Goal: Find specific page/section: Find specific page/section

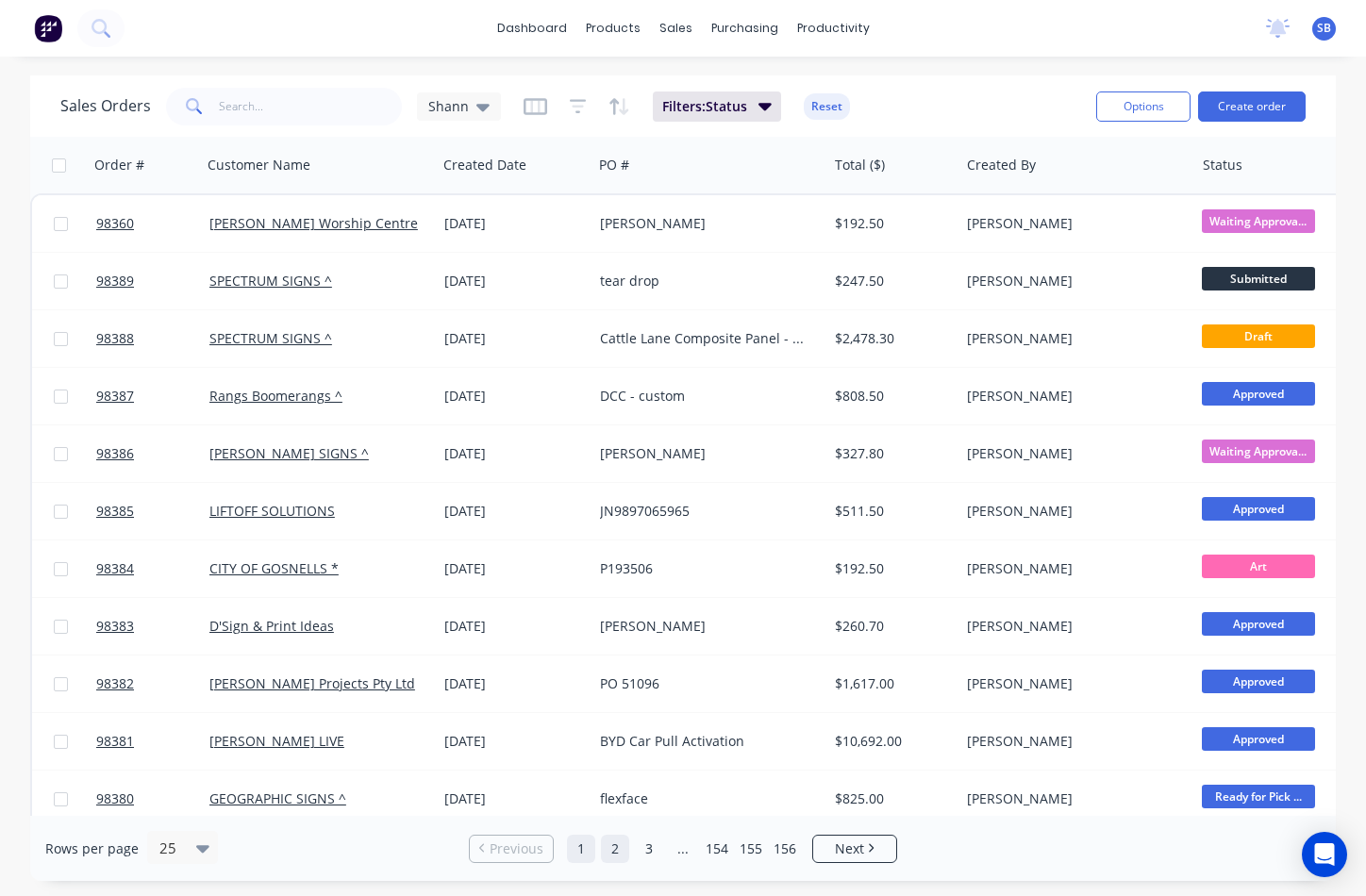
click at [615, 852] on link "2" at bounding box center [614, 848] width 28 height 28
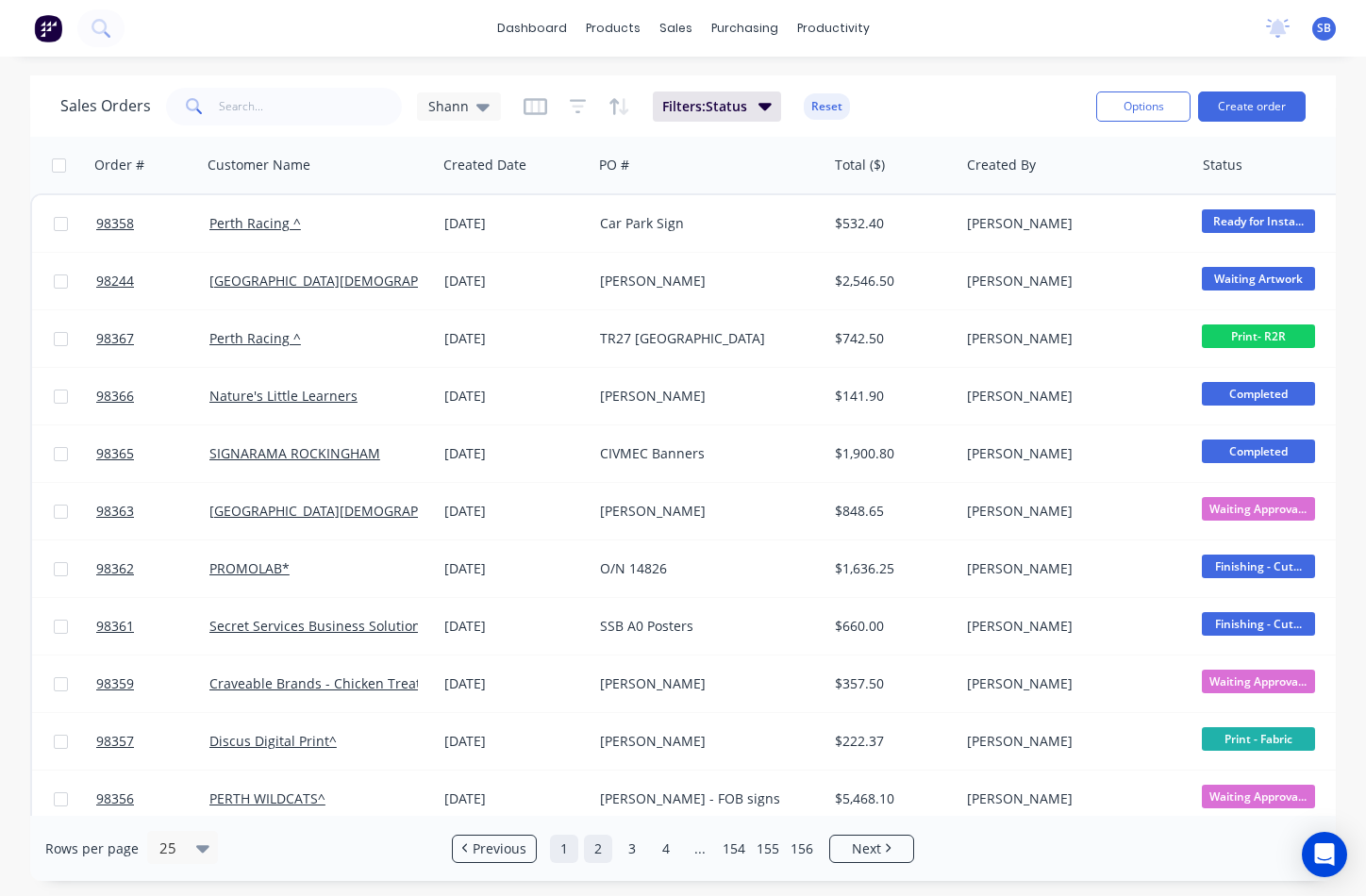
click at [573, 850] on link "1" at bounding box center [563, 848] width 28 height 28
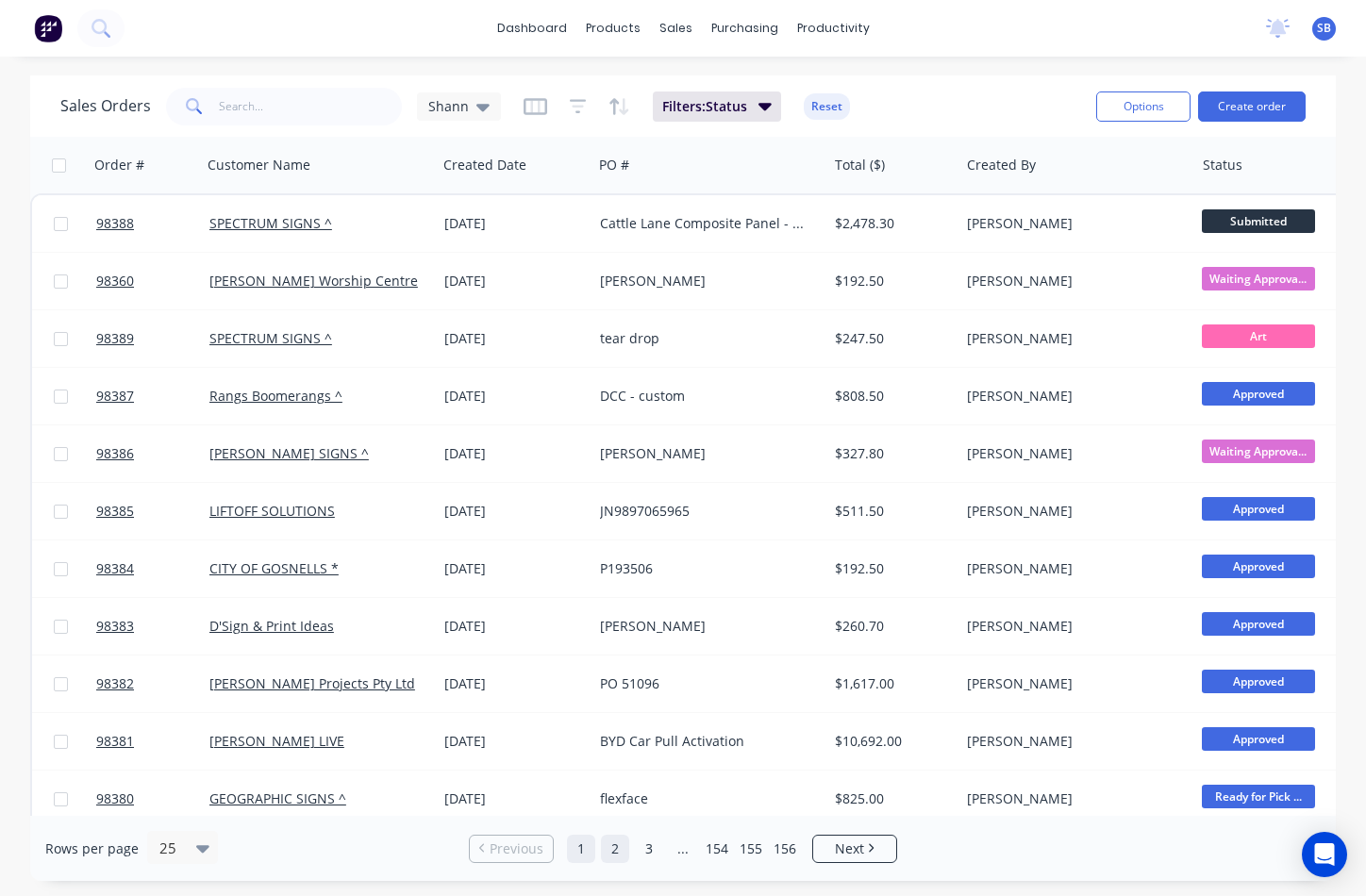
click at [622, 852] on link "2" at bounding box center [614, 848] width 28 height 28
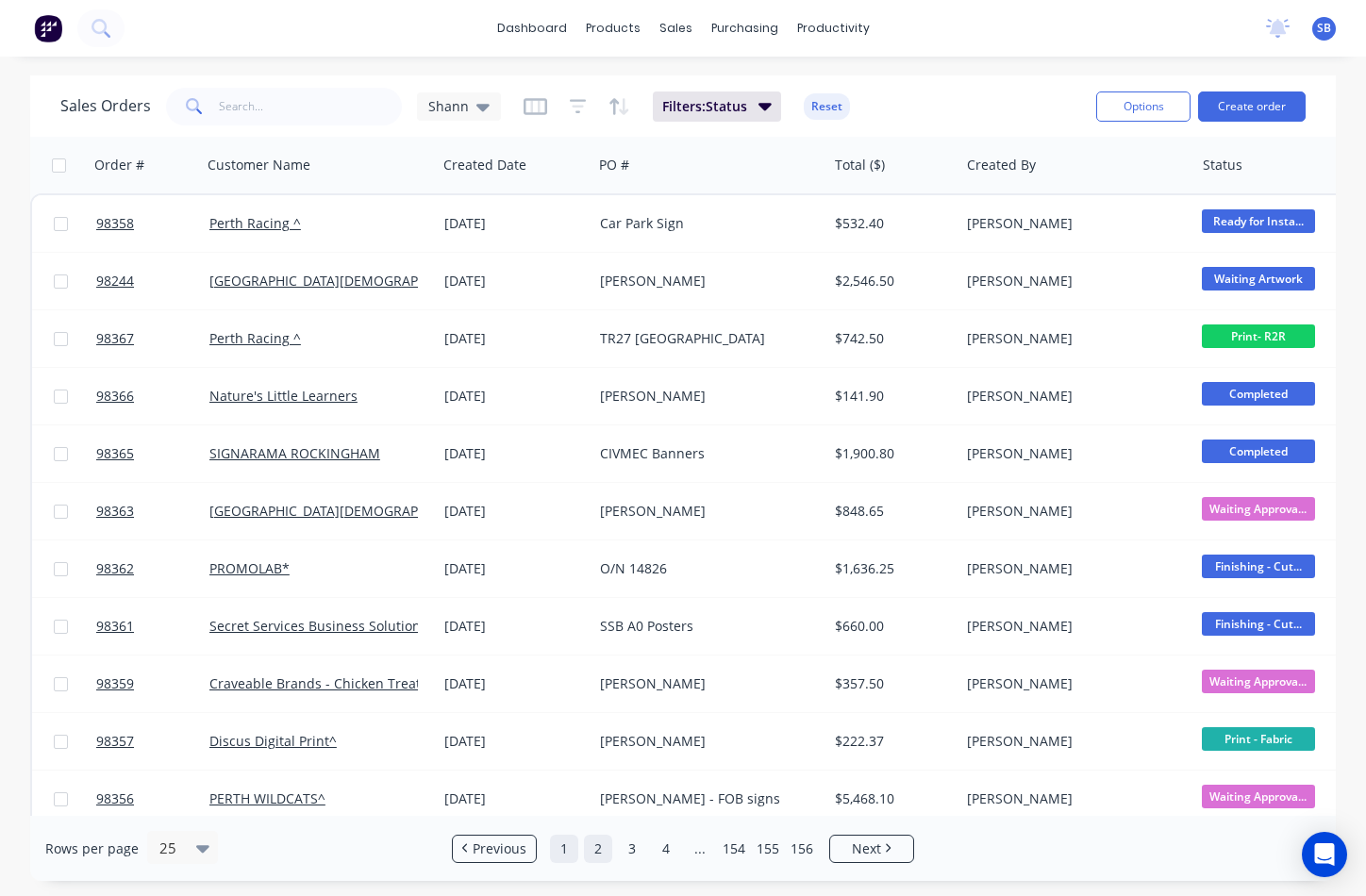
click at [570, 855] on link "1" at bounding box center [563, 848] width 28 height 28
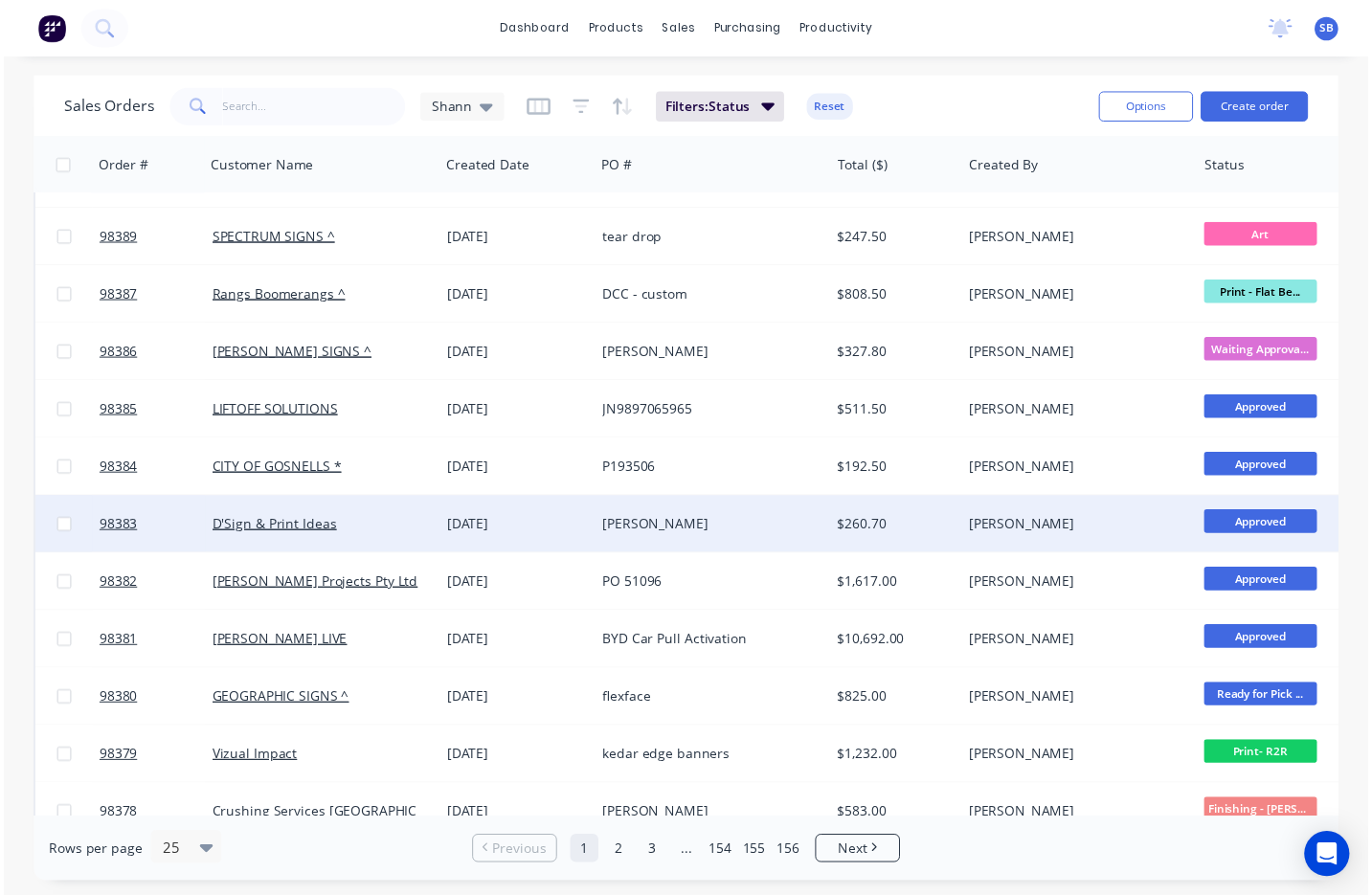
scroll to position [176, 0]
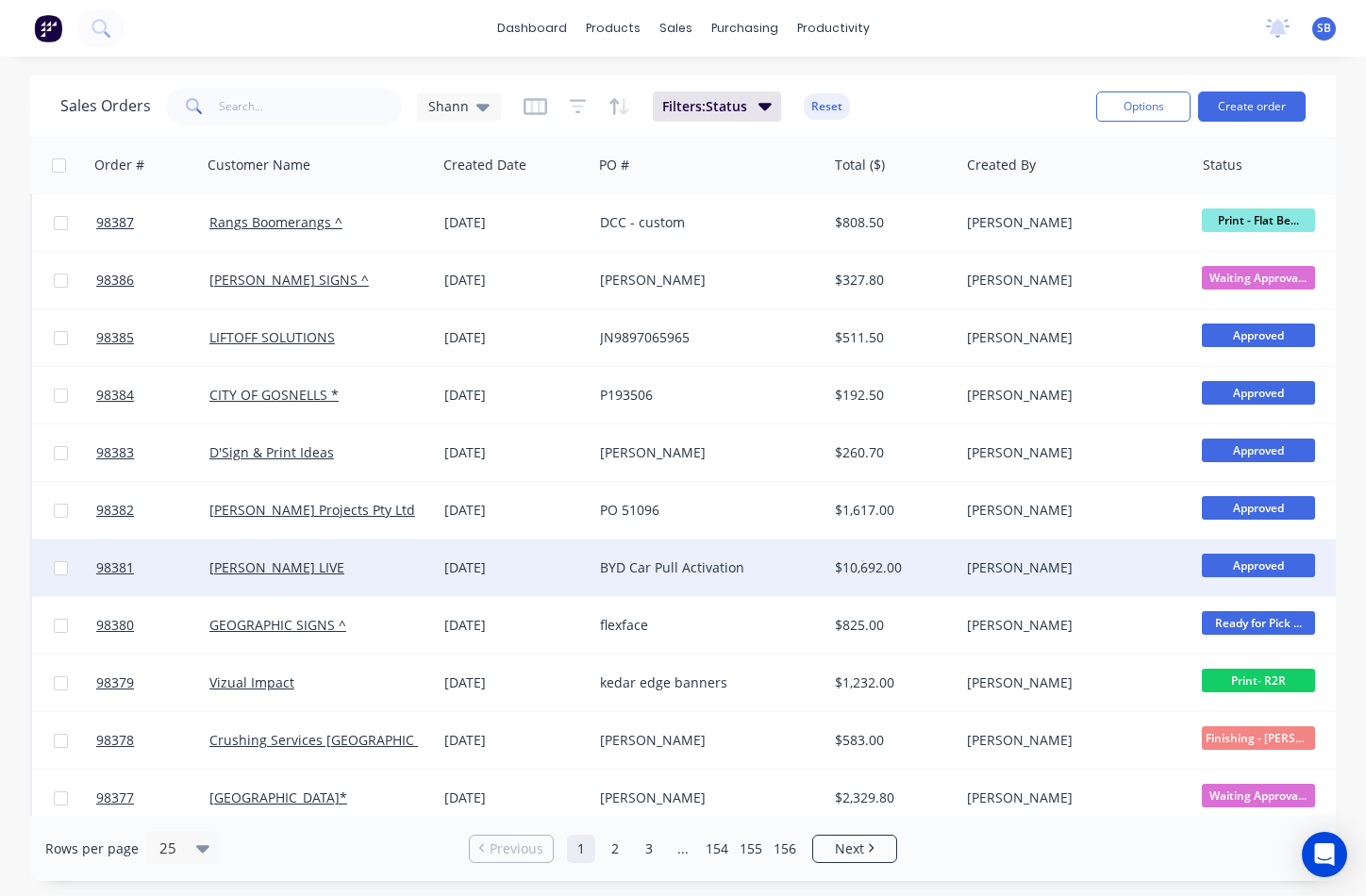
click at [744, 572] on div "BYD Car Pull Activation" at bounding box center [704, 568] width 208 height 19
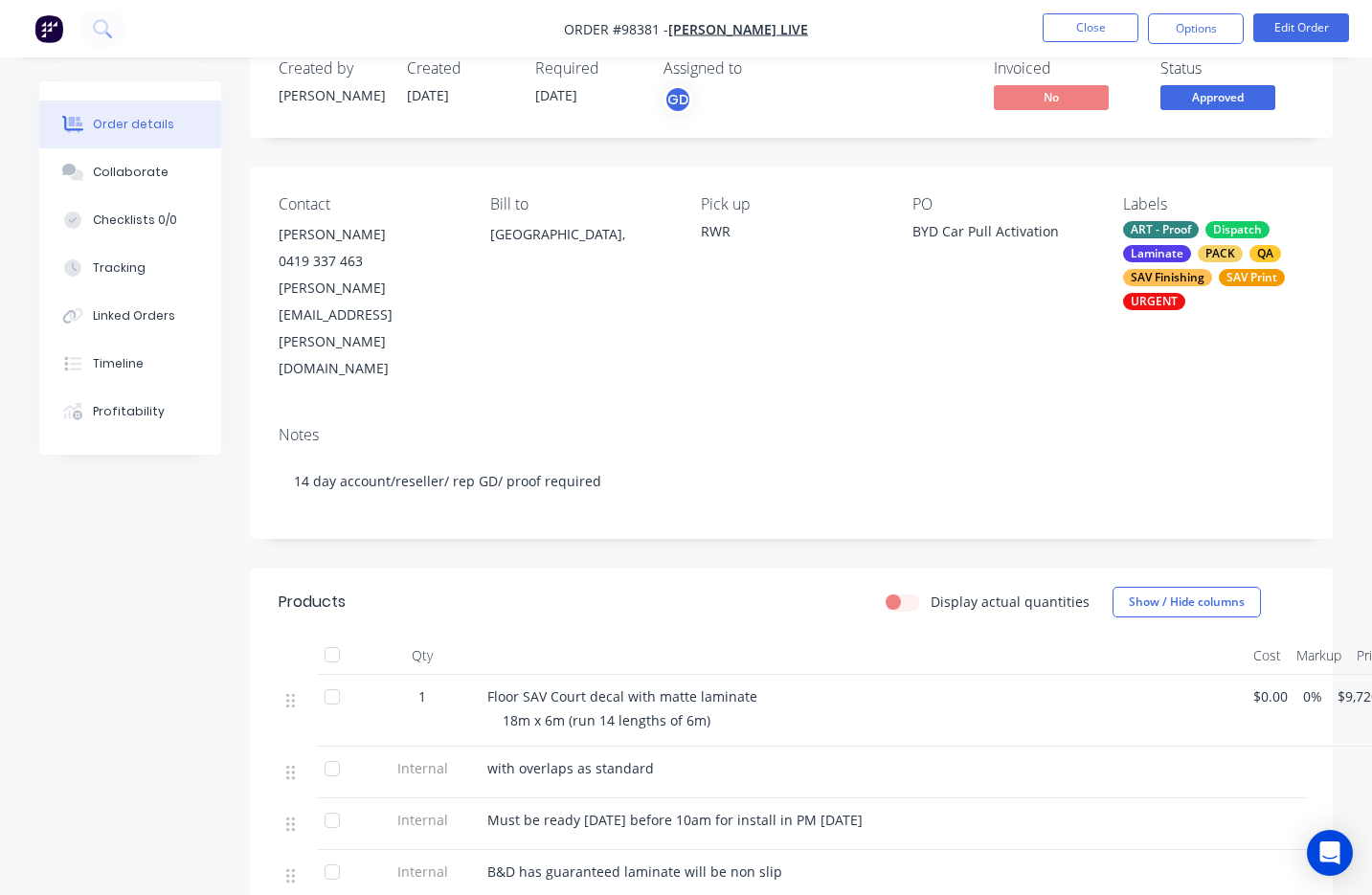
scroll to position [46, 0]
click at [1095, 25] on button "Close" at bounding box center [1090, 27] width 96 height 28
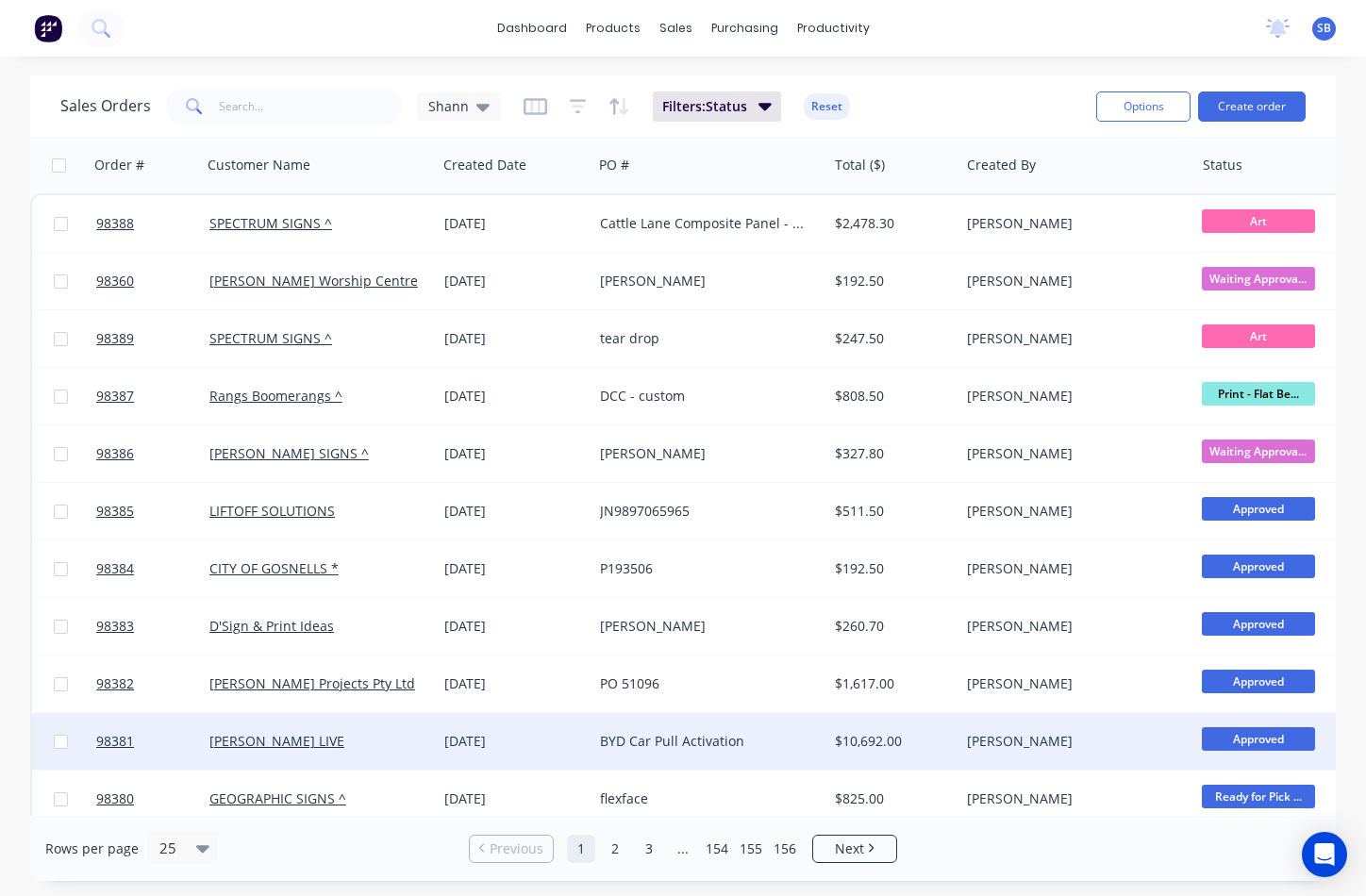
click at [690, 748] on div "BYD Car Pull Activation" at bounding box center [704, 741] width 208 height 19
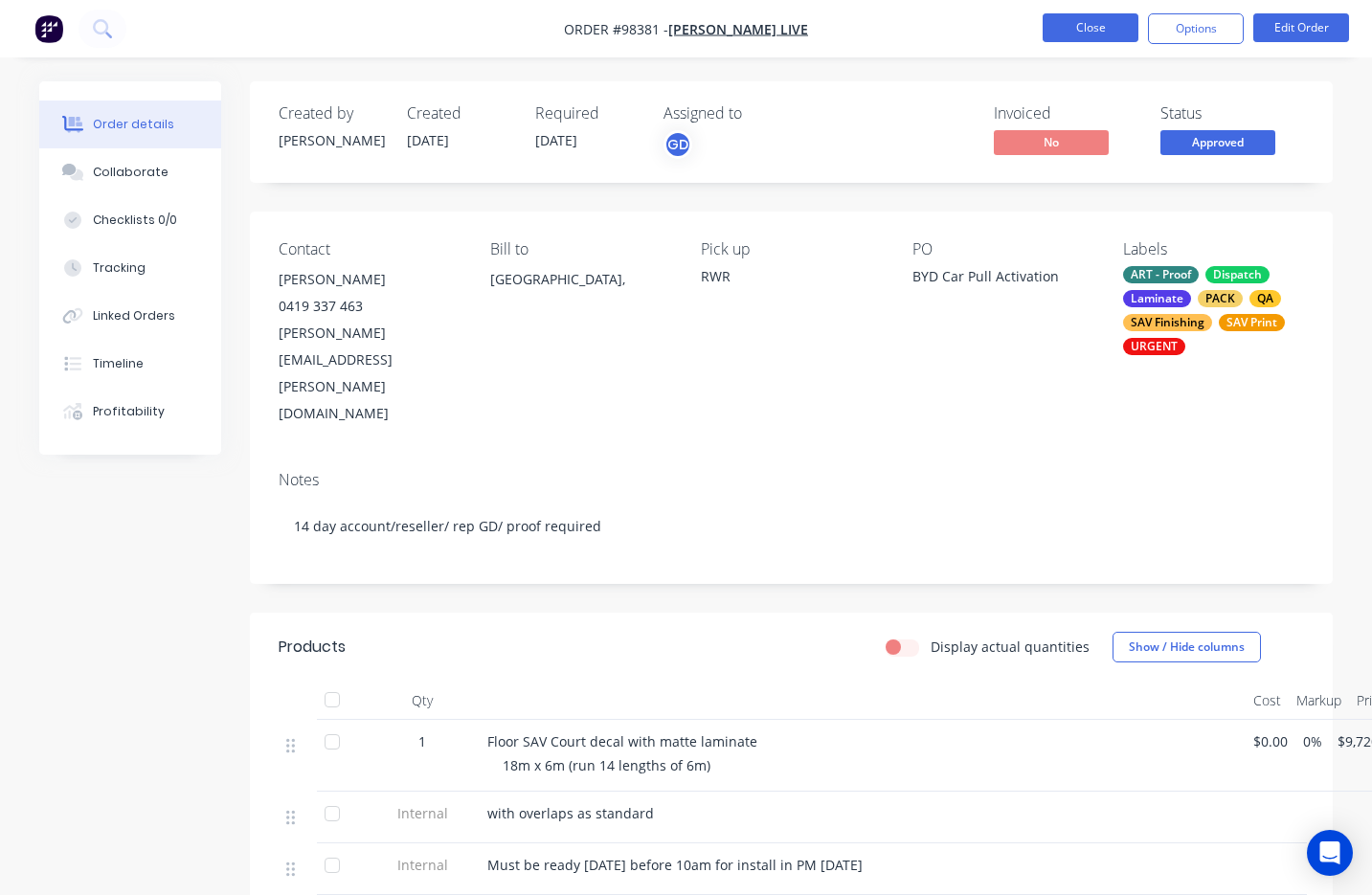
click at [1087, 27] on button "Close" at bounding box center [1090, 27] width 96 height 28
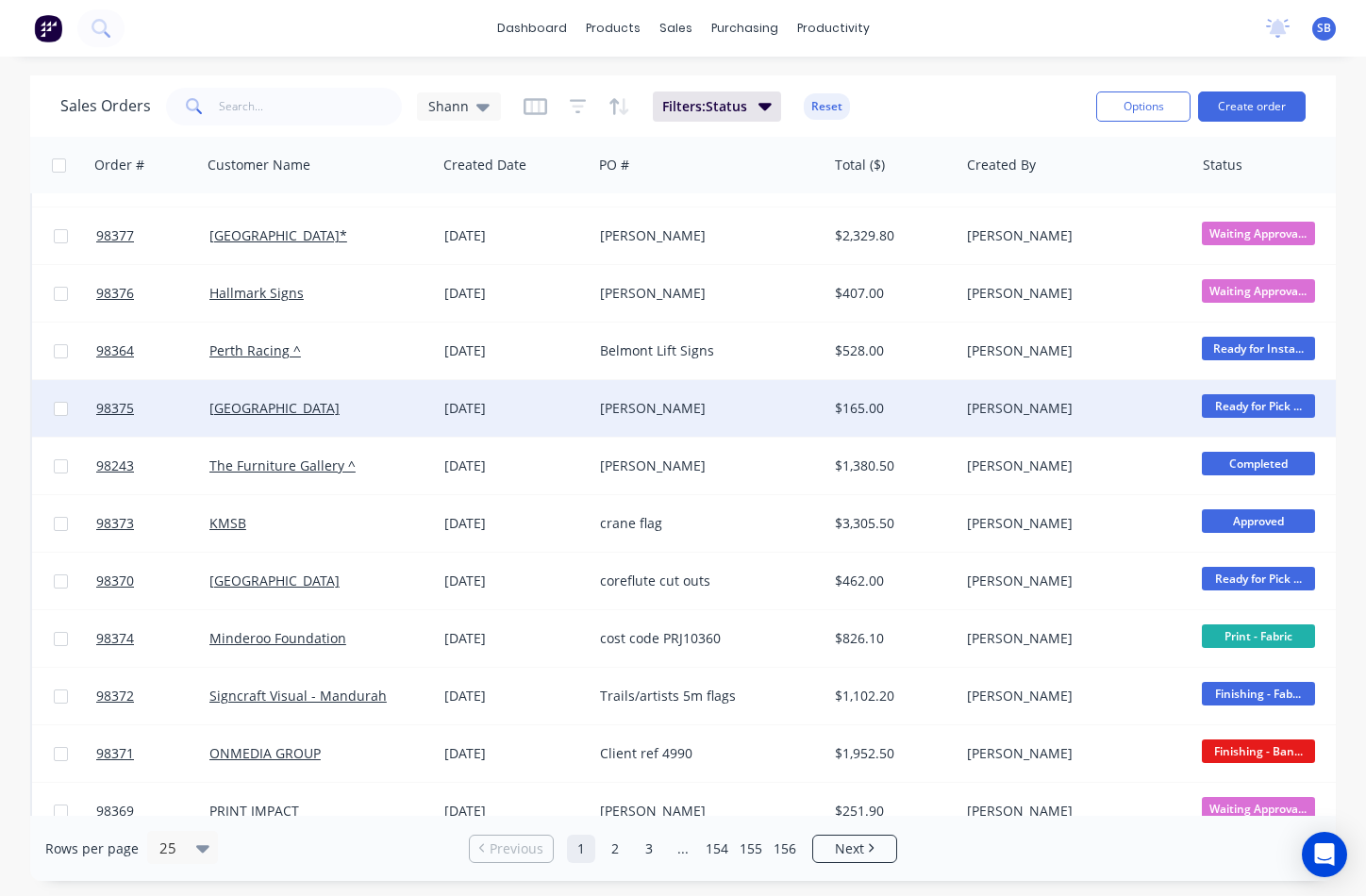
scroll to position [825, 0]
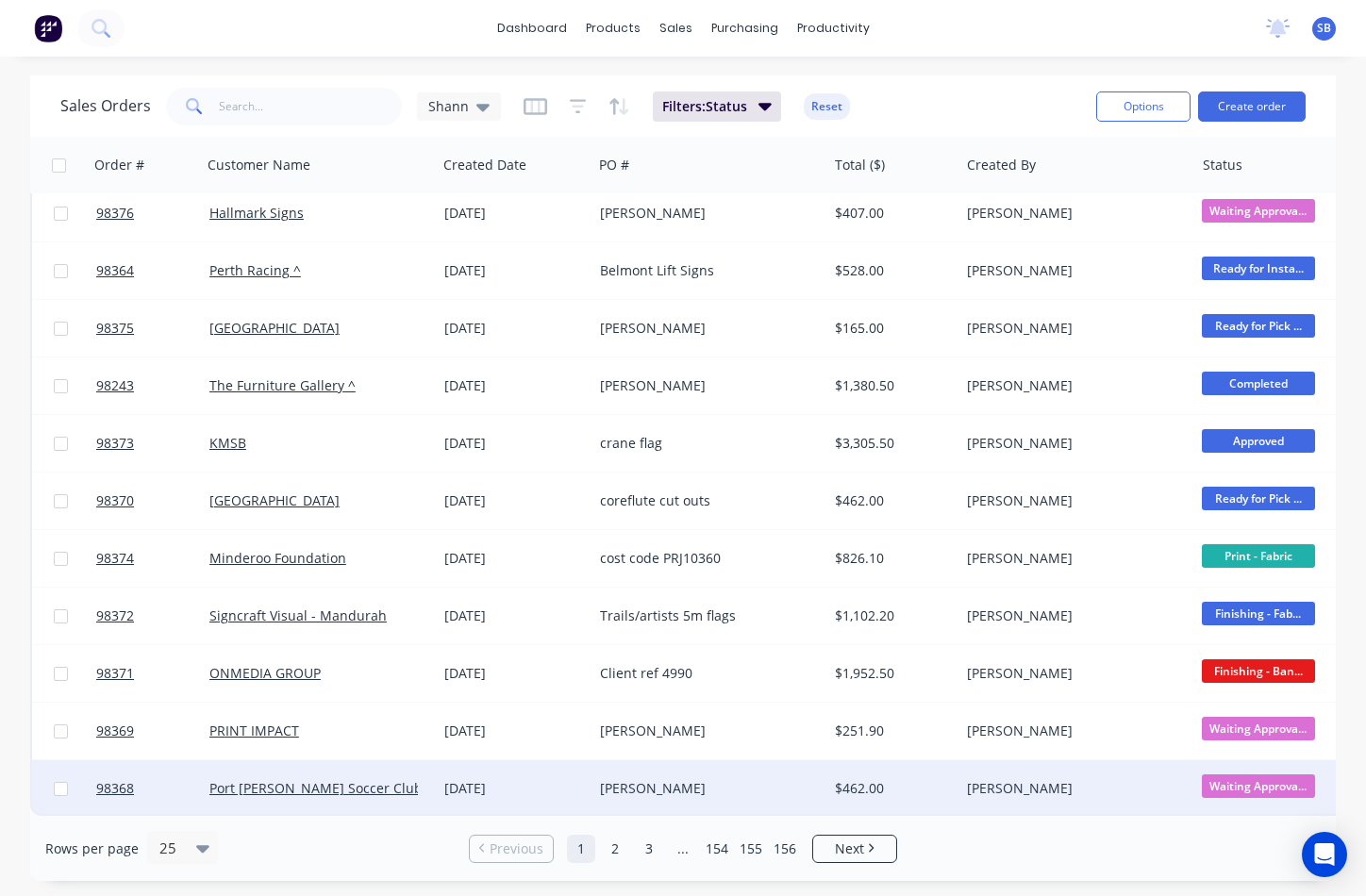
click at [670, 779] on div "[PERSON_NAME]" at bounding box center [704, 788] width 208 height 19
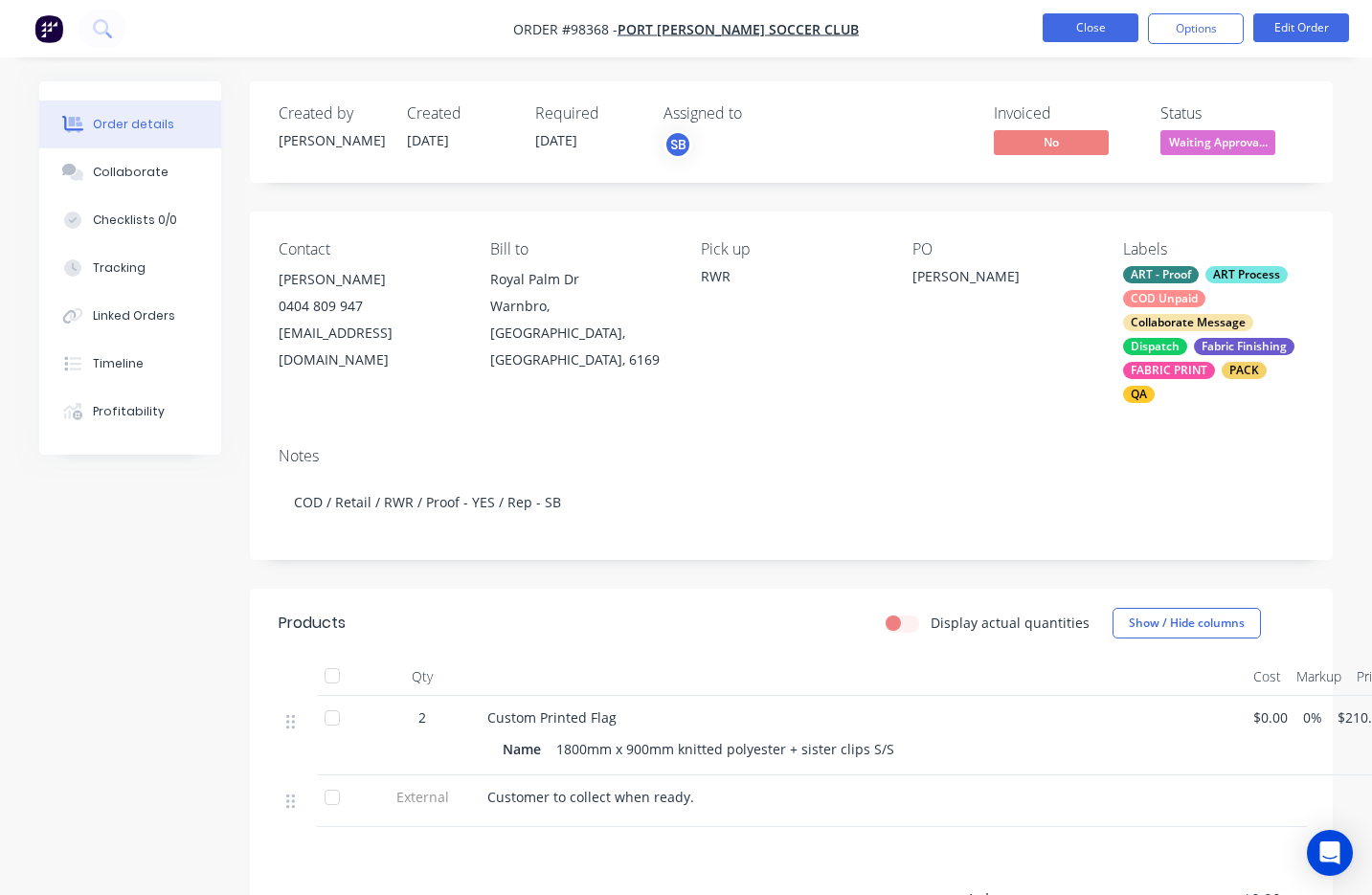
click at [1070, 33] on button "Close" at bounding box center [1090, 27] width 96 height 28
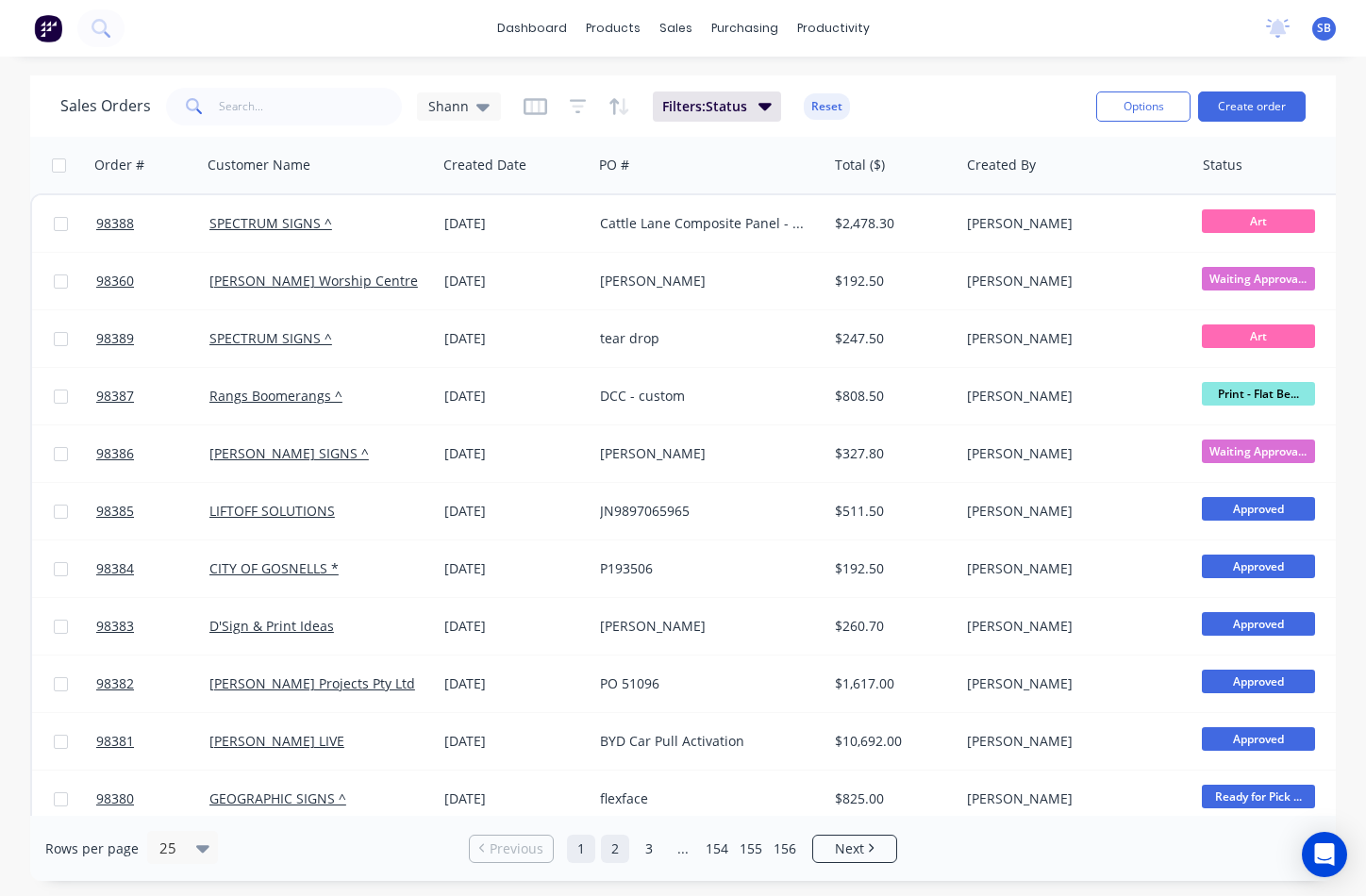
click at [613, 848] on link "2" at bounding box center [614, 848] width 28 height 28
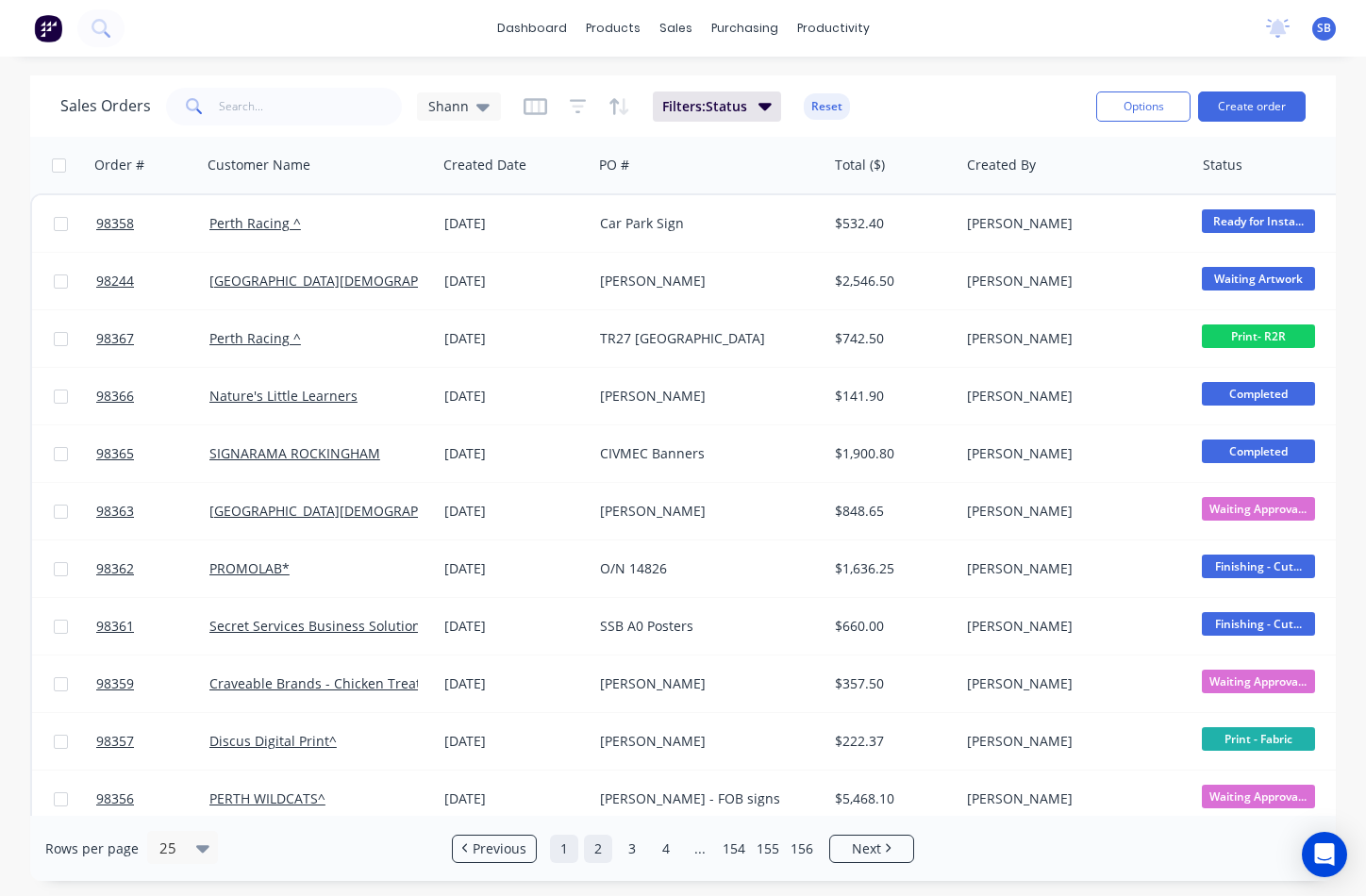
click at [558, 846] on link "1" at bounding box center [563, 848] width 28 height 28
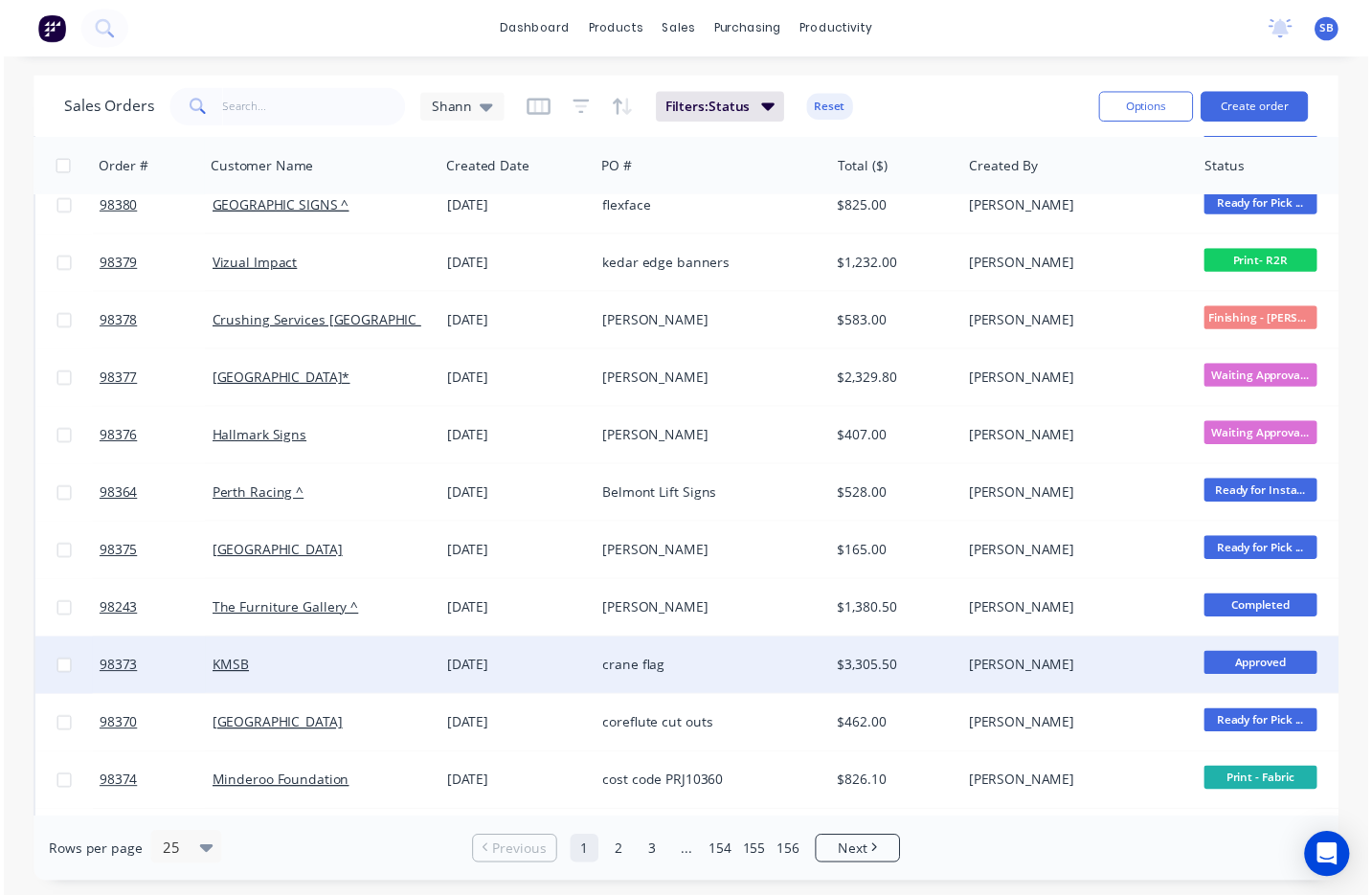
scroll to position [622, 0]
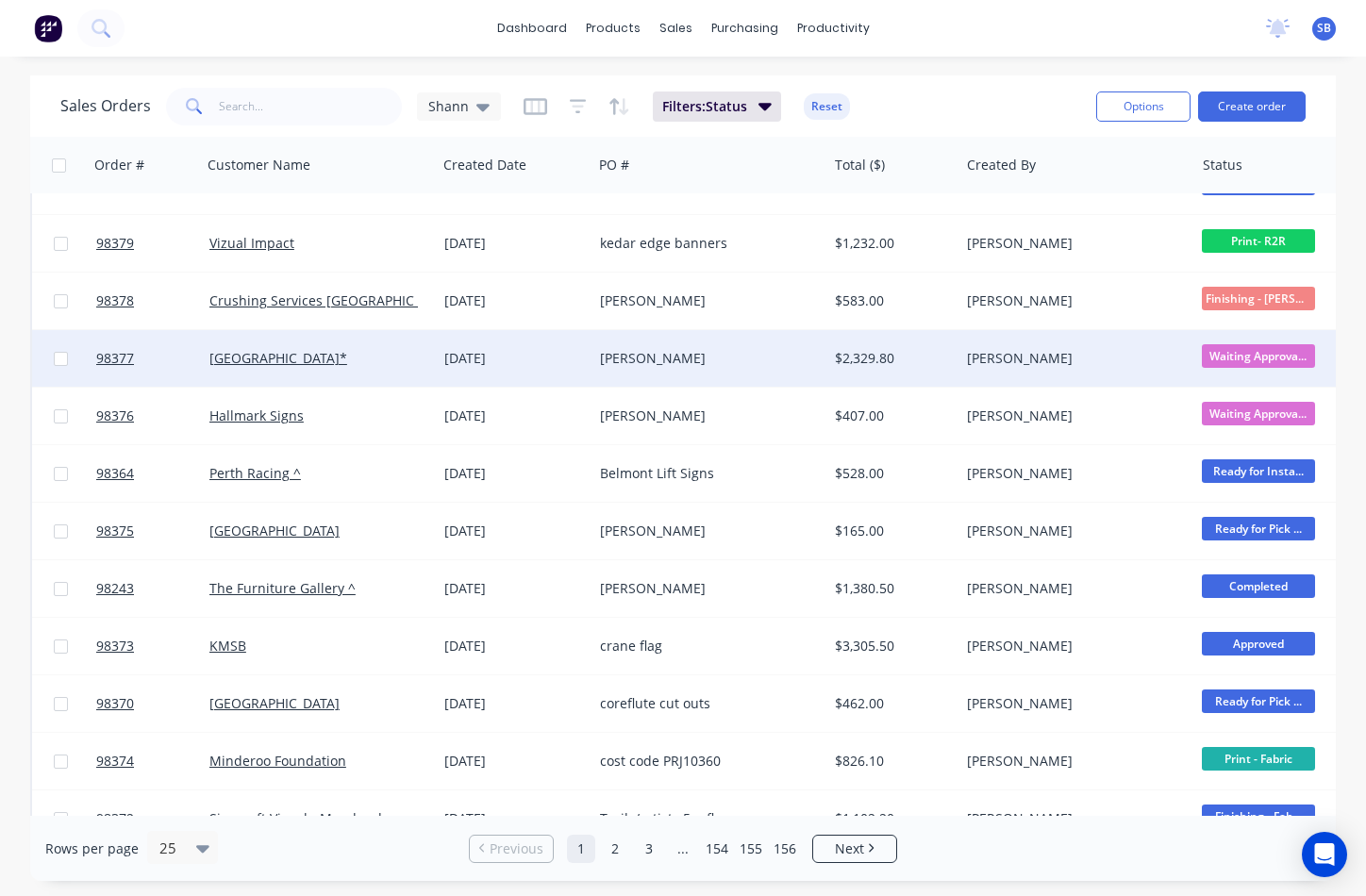
click at [645, 356] on div "[PERSON_NAME]" at bounding box center [704, 358] width 208 height 19
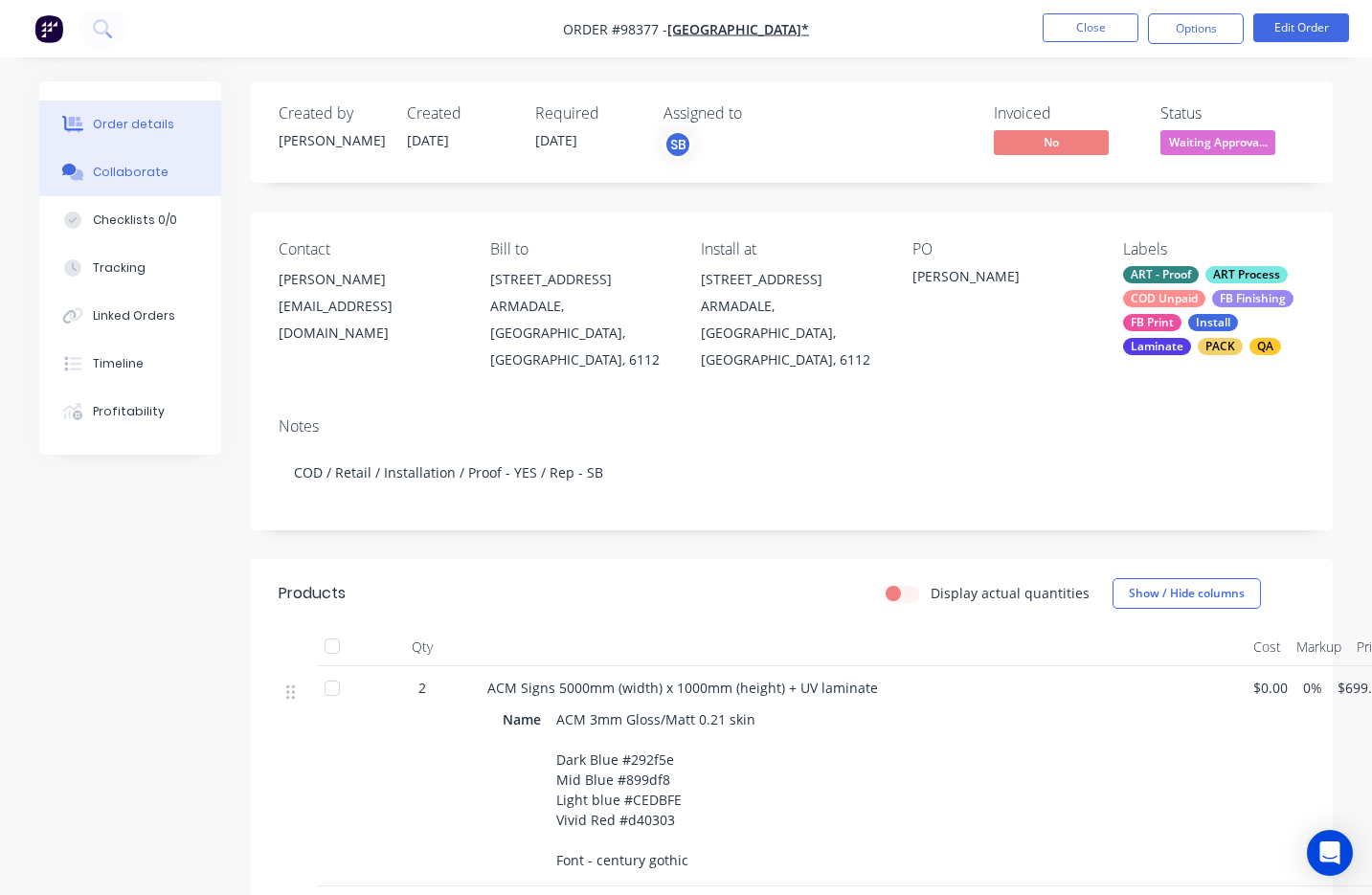
click at [112, 182] on button "Collaborate" at bounding box center [130, 172] width 182 height 48
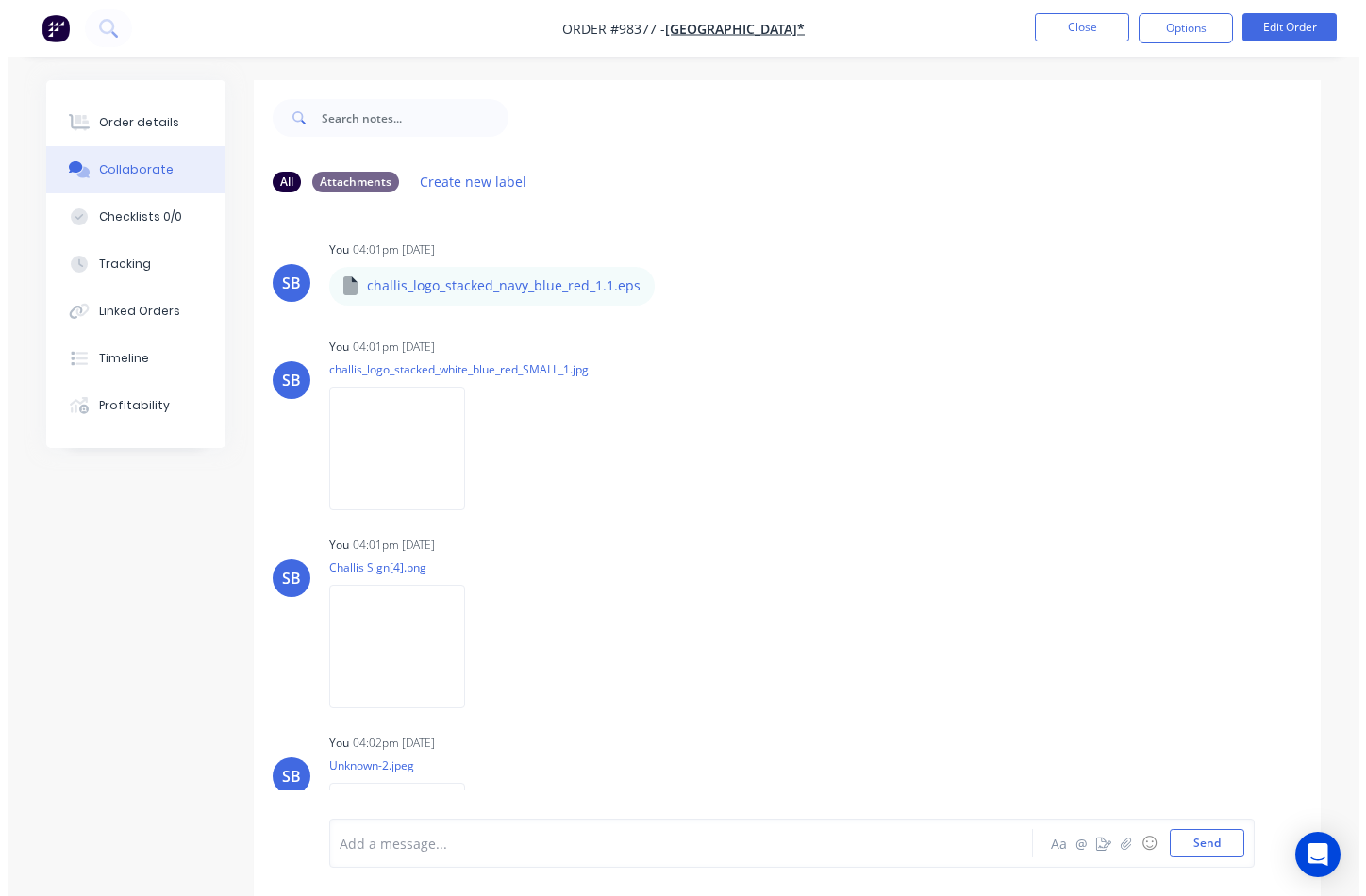
scroll to position [96, 0]
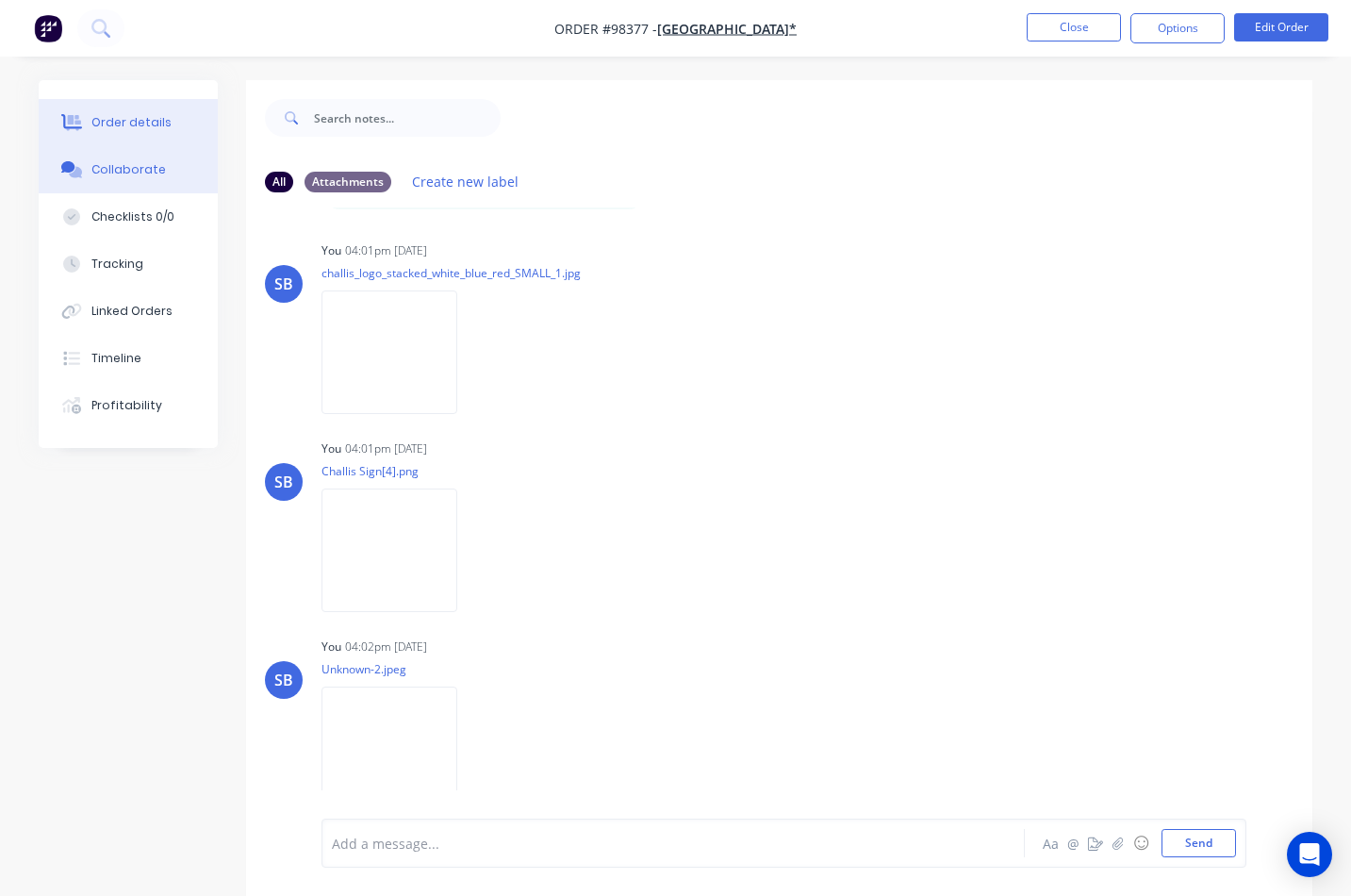
click at [101, 127] on div "Order details" at bounding box center [131, 123] width 80 height 17
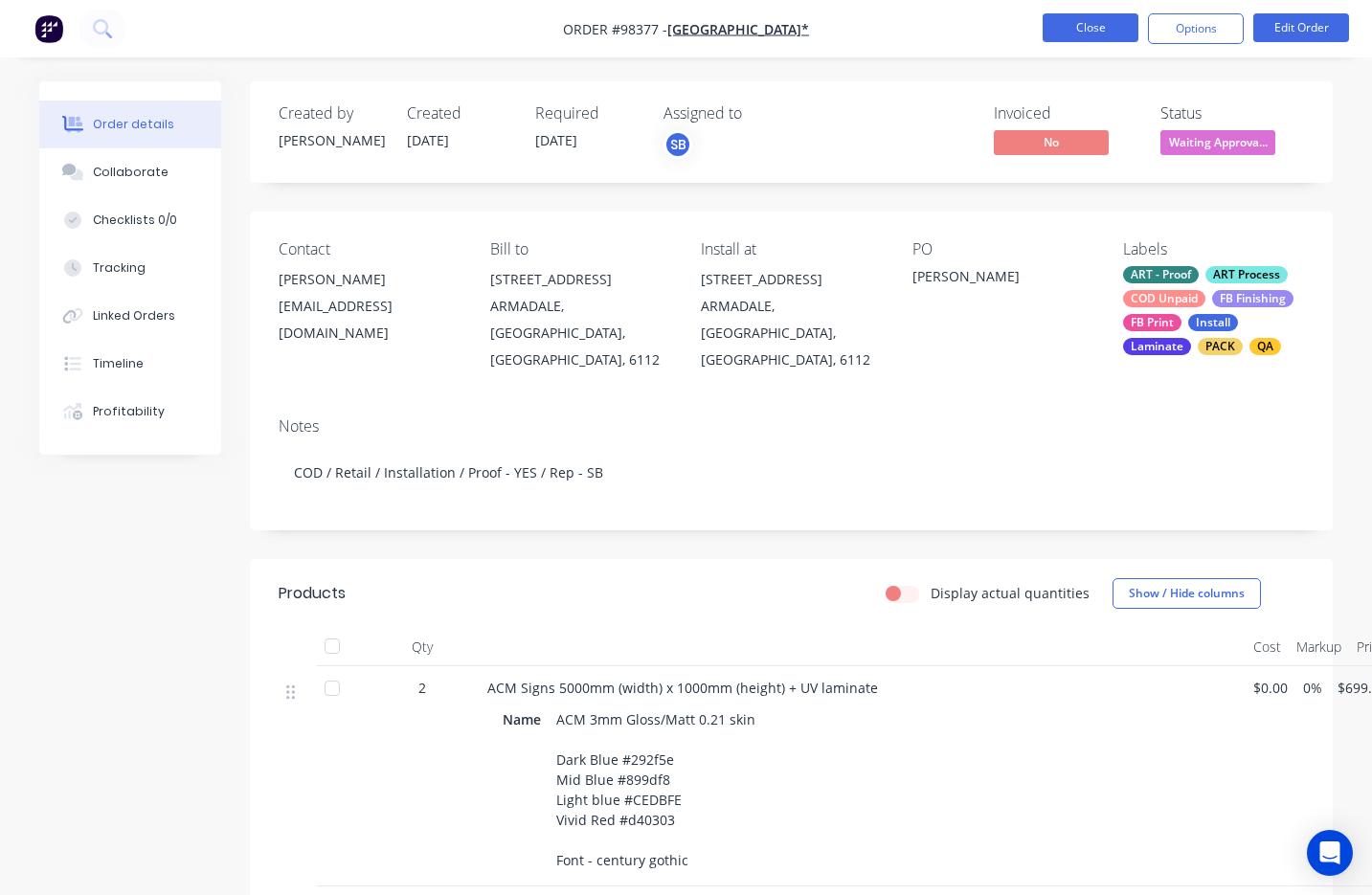
click at [1064, 33] on button "Close" at bounding box center [1090, 27] width 96 height 28
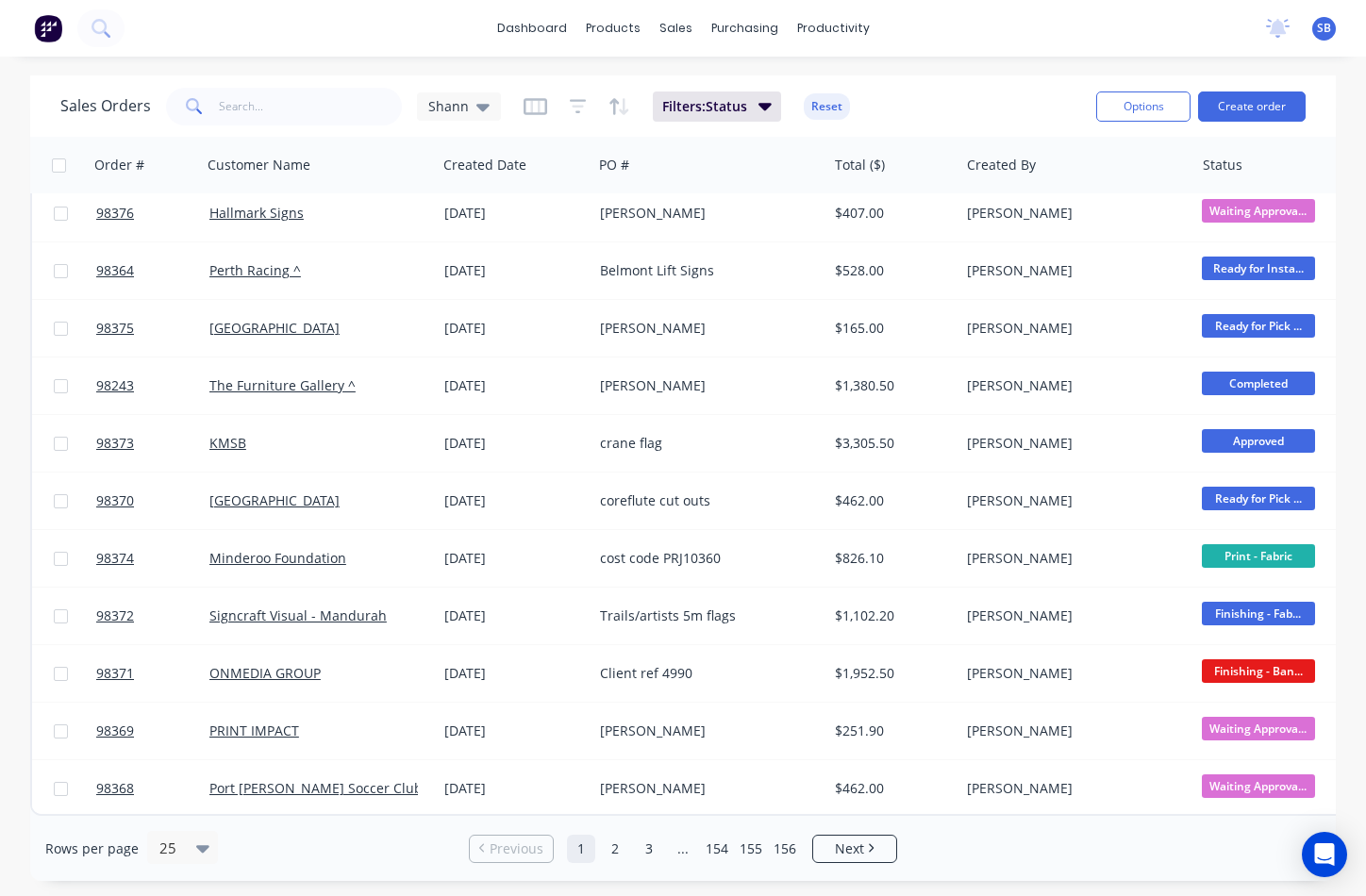
scroll to position [825, 0]
click at [624, 849] on link "2" at bounding box center [614, 848] width 28 height 28
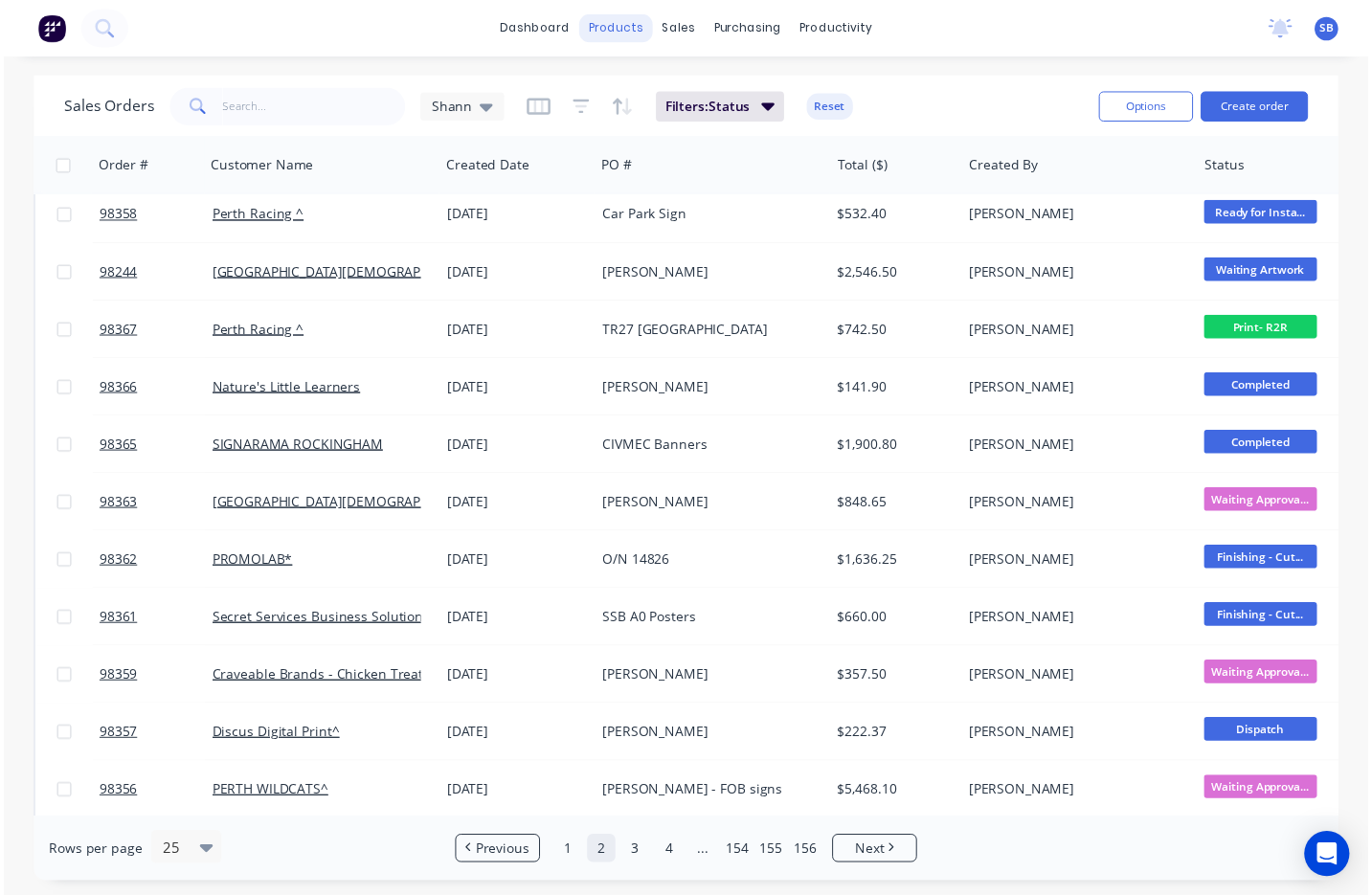
scroll to position [0, 0]
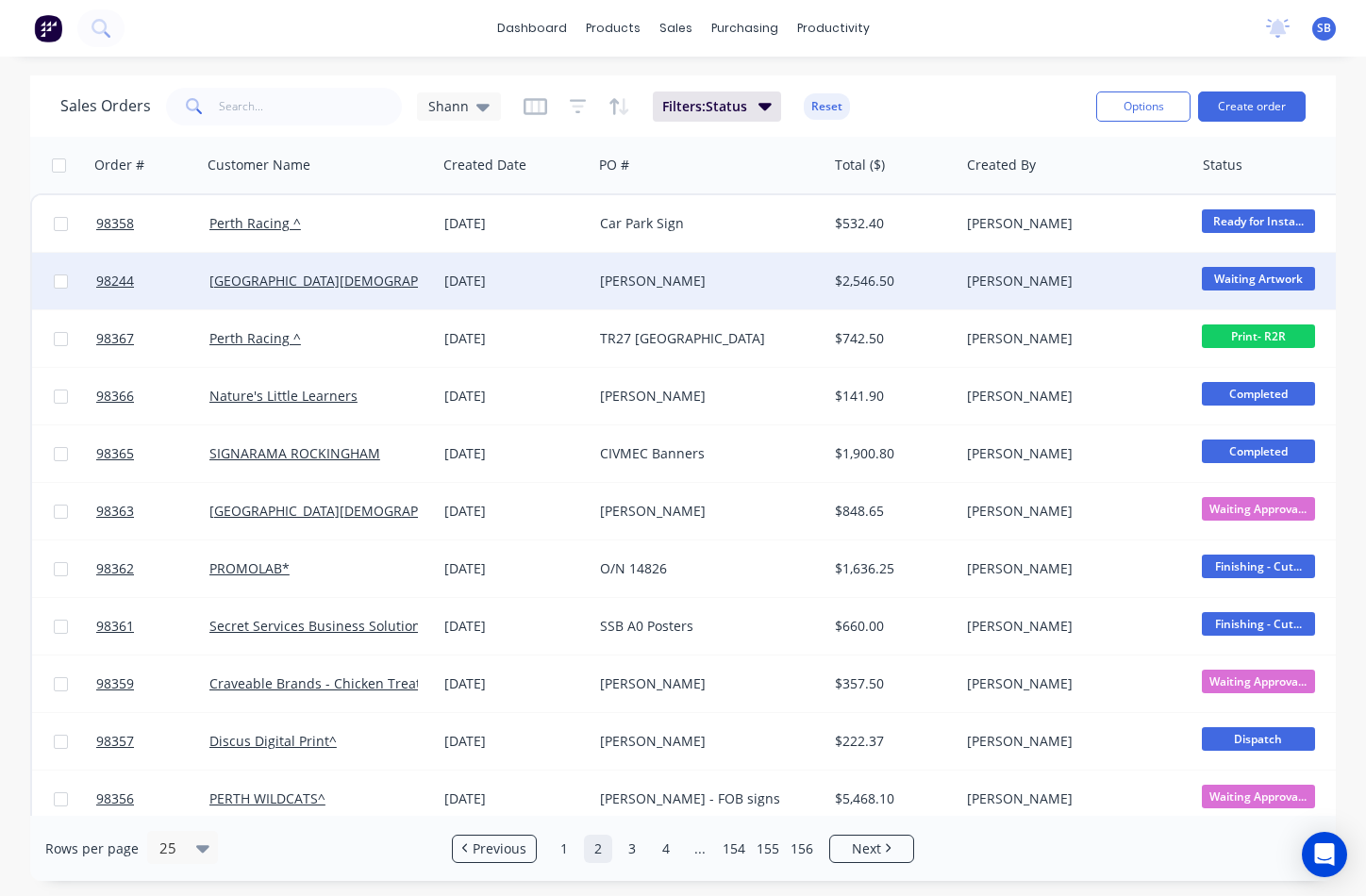
click at [650, 292] on div "[PERSON_NAME]" at bounding box center [710, 280] width 234 height 57
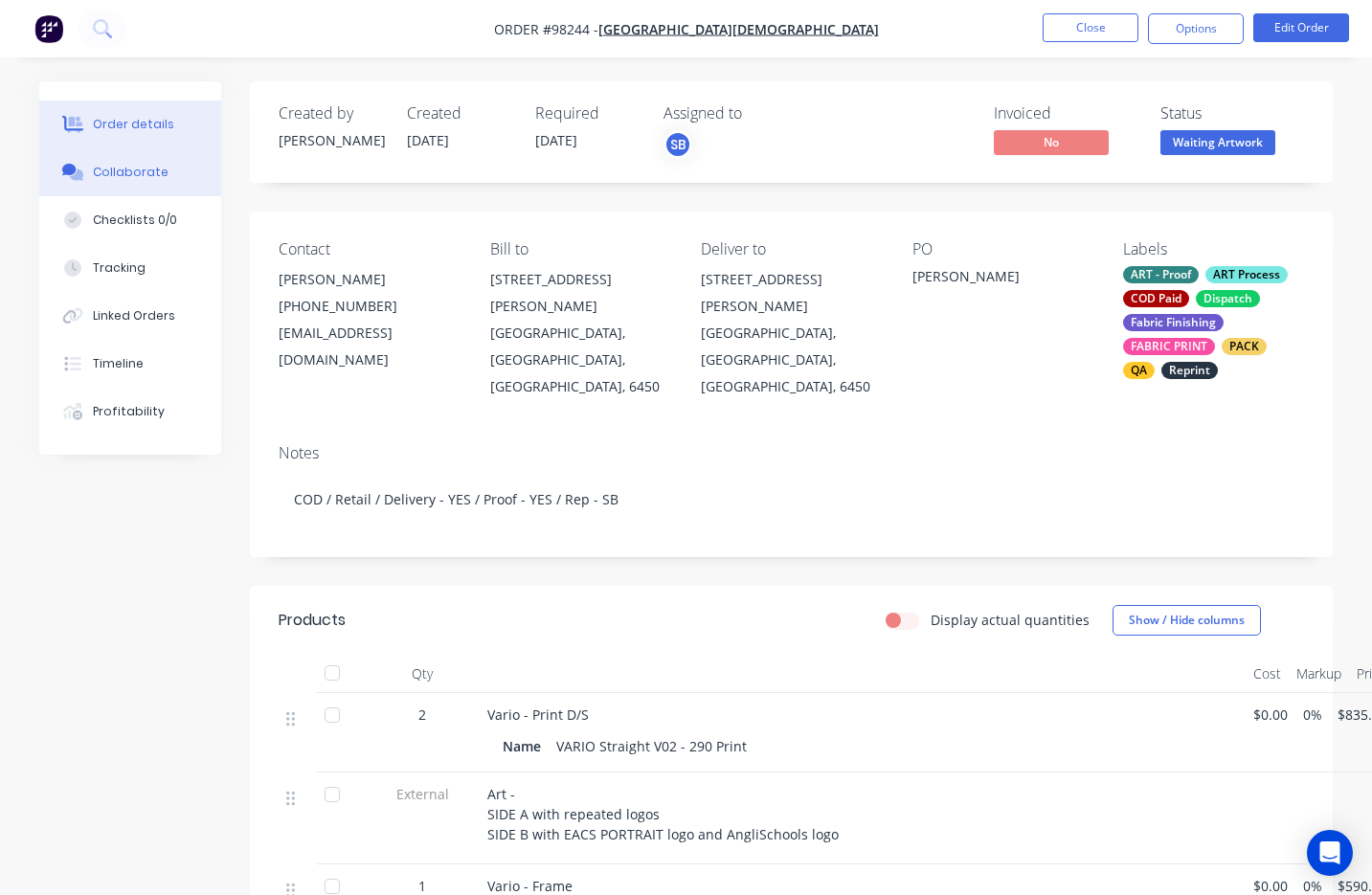
click at [105, 168] on div "Collaborate" at bounding box center [131, 173] width 76 height 18
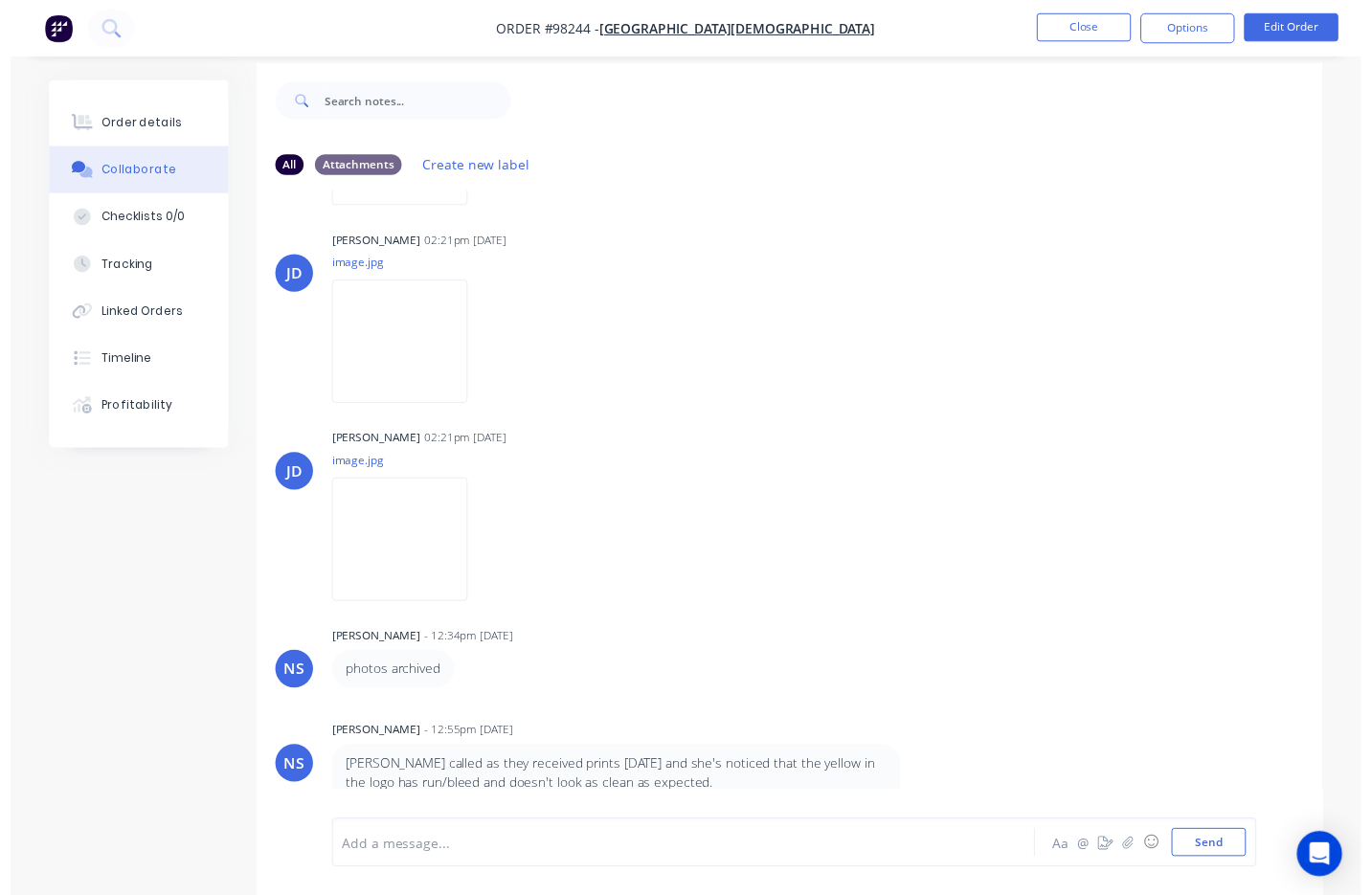
scroll to position [28, 0]
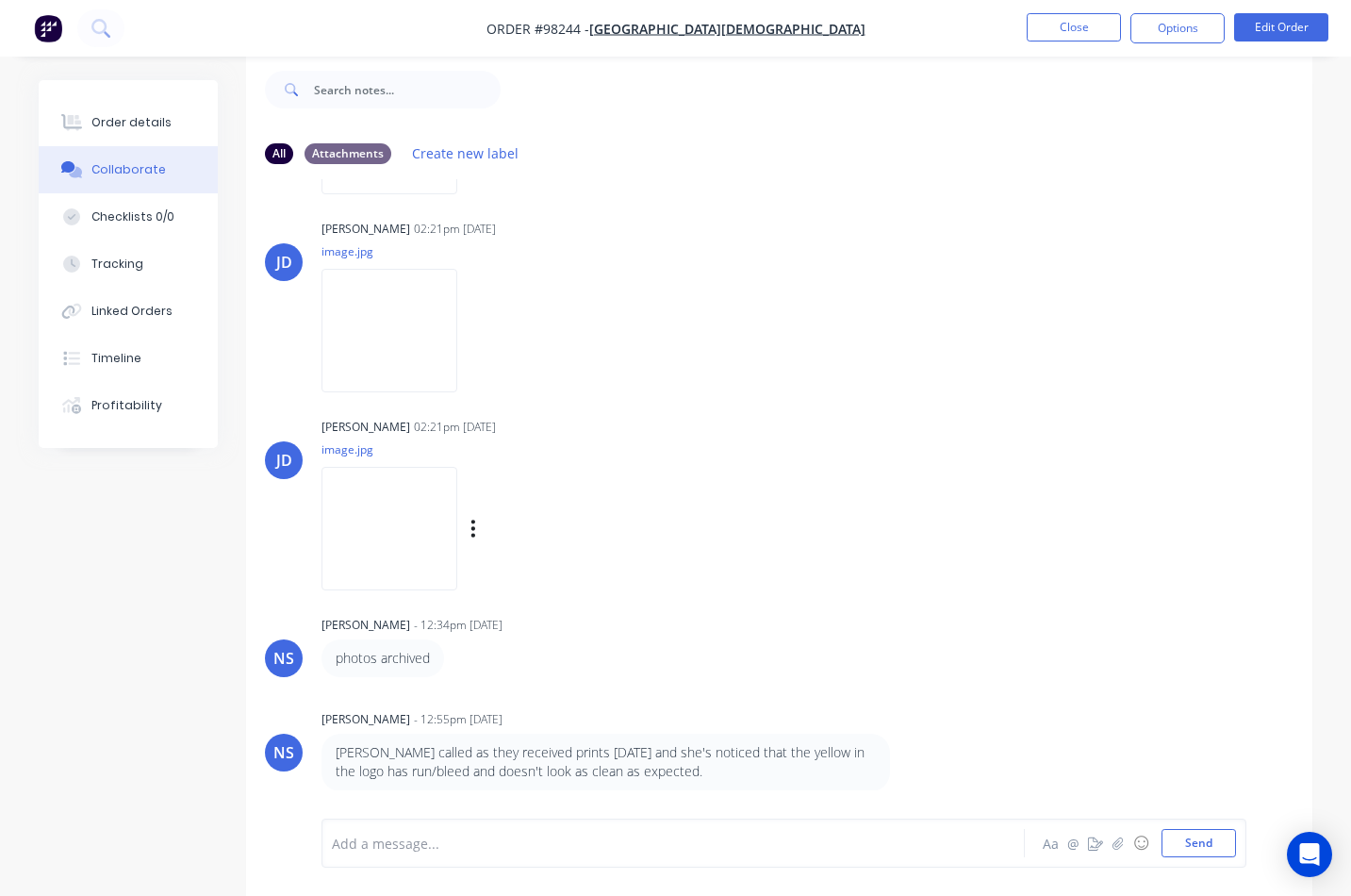
click at [445, 511] on img at bounding box center [389, 528] width 135 height 124
click at [137, 126] on div "Order details" at bounding box center [131, 123] width 80 height 17
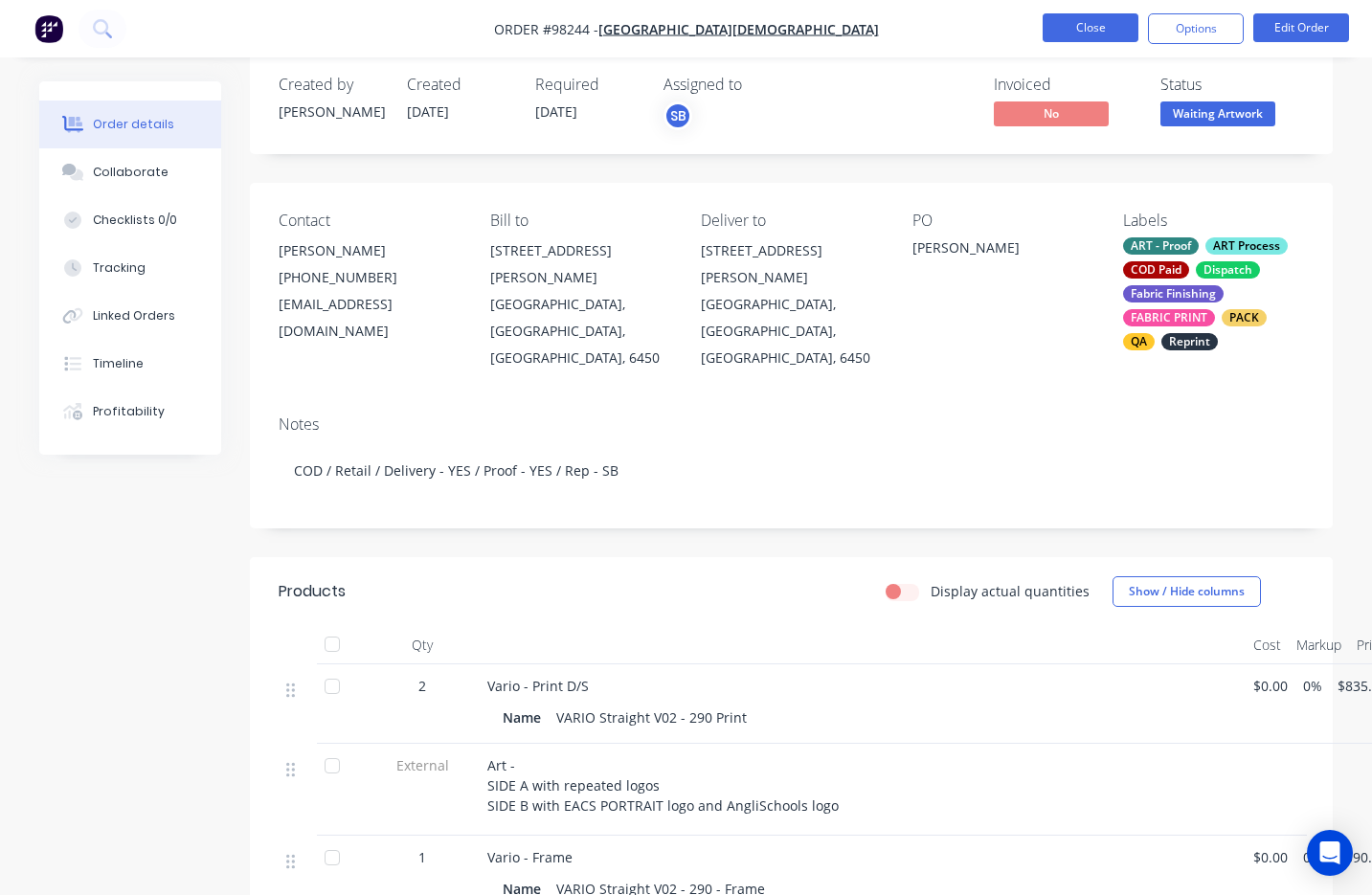
click at [1096, 33] on button "Close" at bounding box center [1090, 27] width 96 height 28
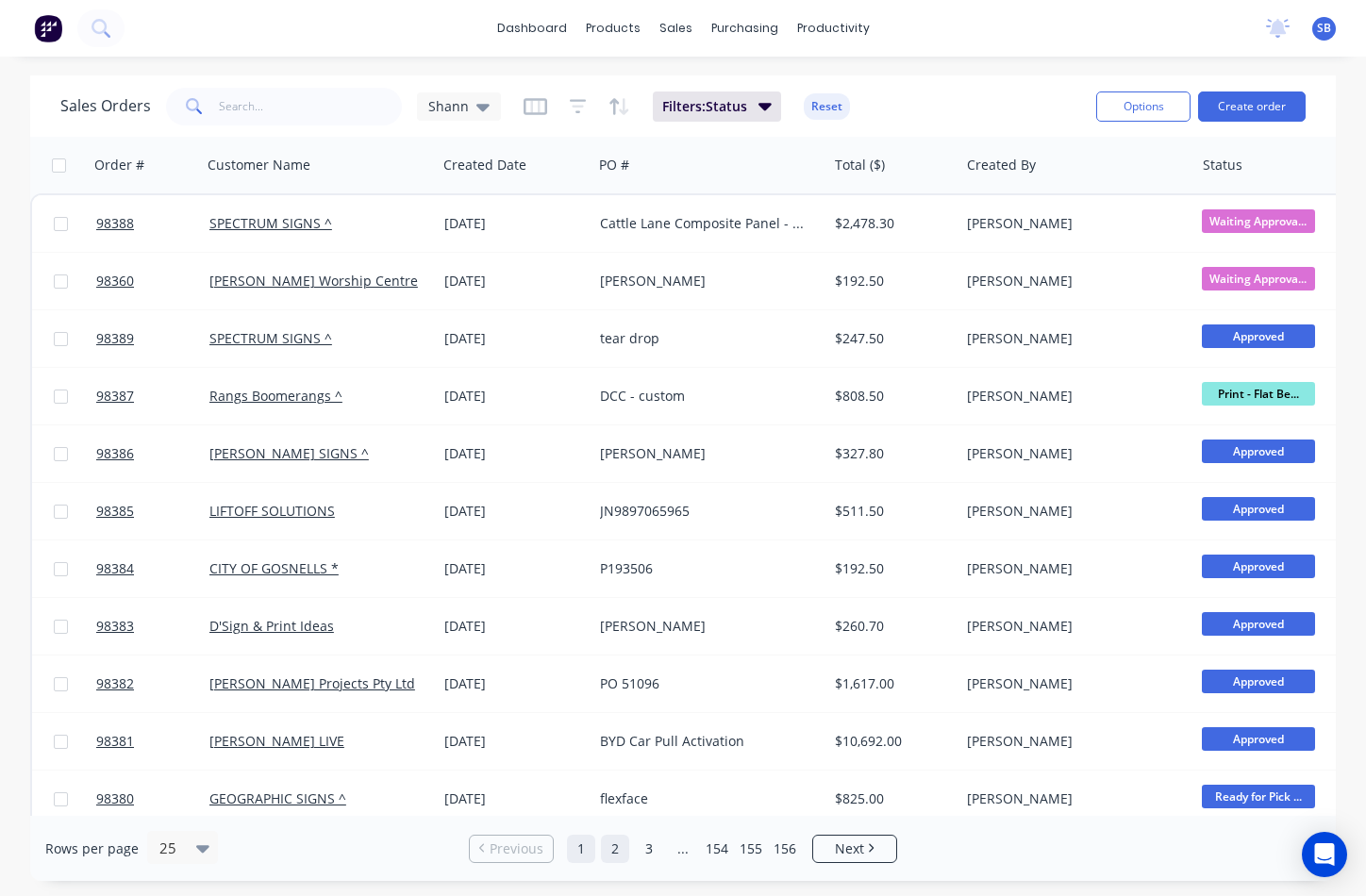
click at [615, 857] on link "2" at bounding box center [614, 848] width 28 height 28
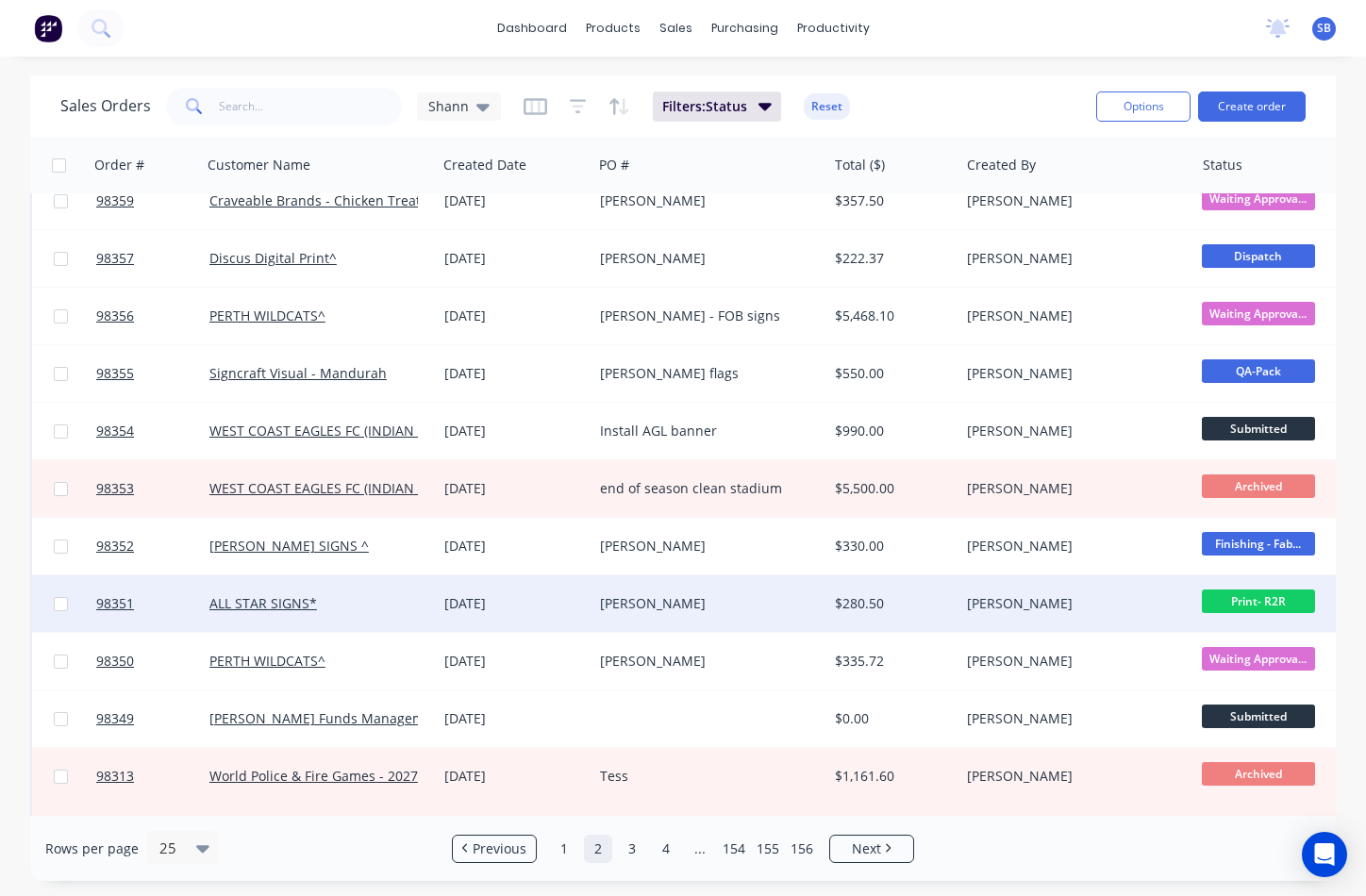
scroll to position [487, 0]
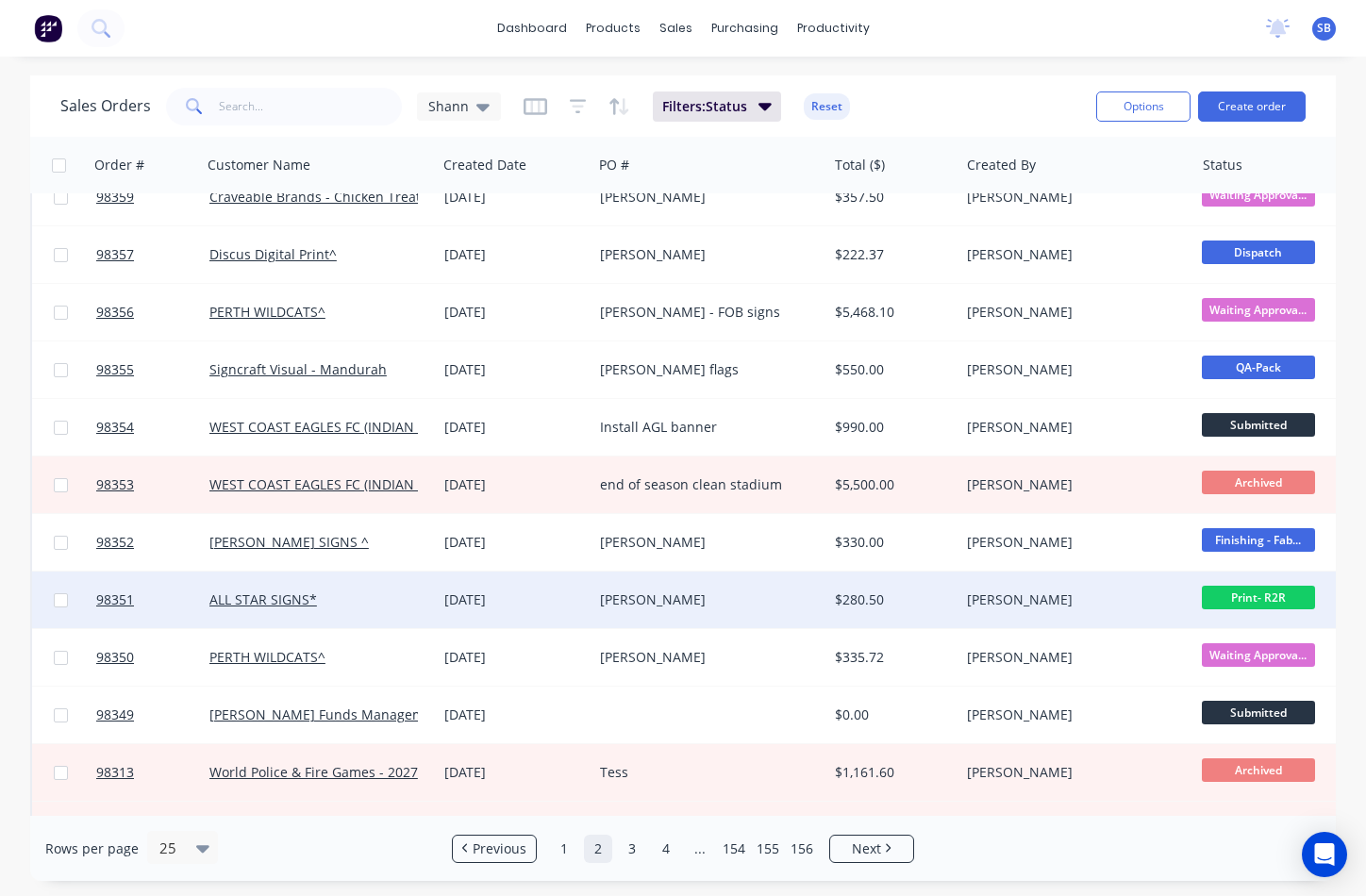
click at [723, 598] on div "[PERSON_NAME]" at bounding box center [704, 600] width 208 height 19
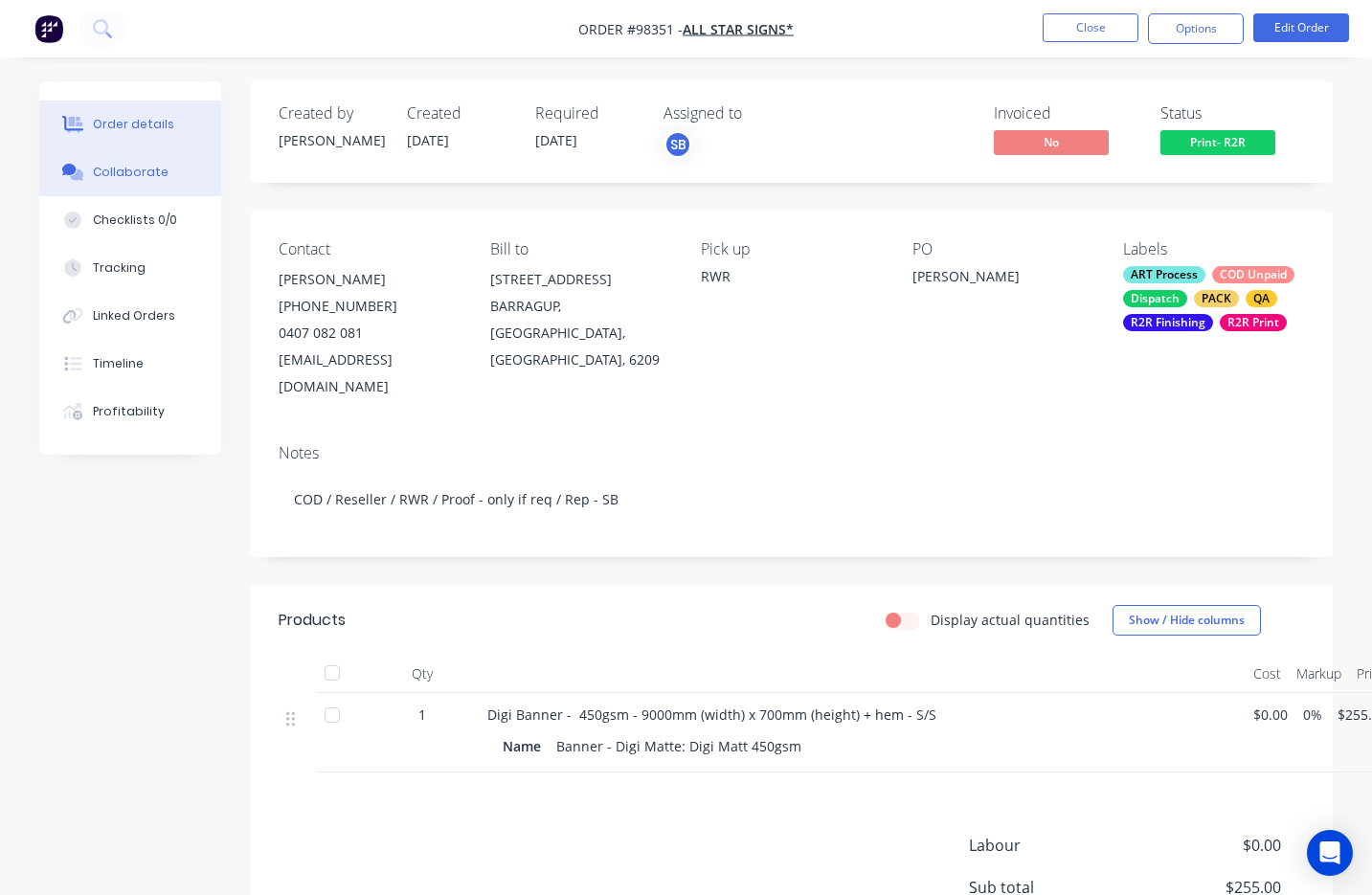
click at [158, 172] on div "Collaborate" at bounding box center [131, 173] width 76 height 18
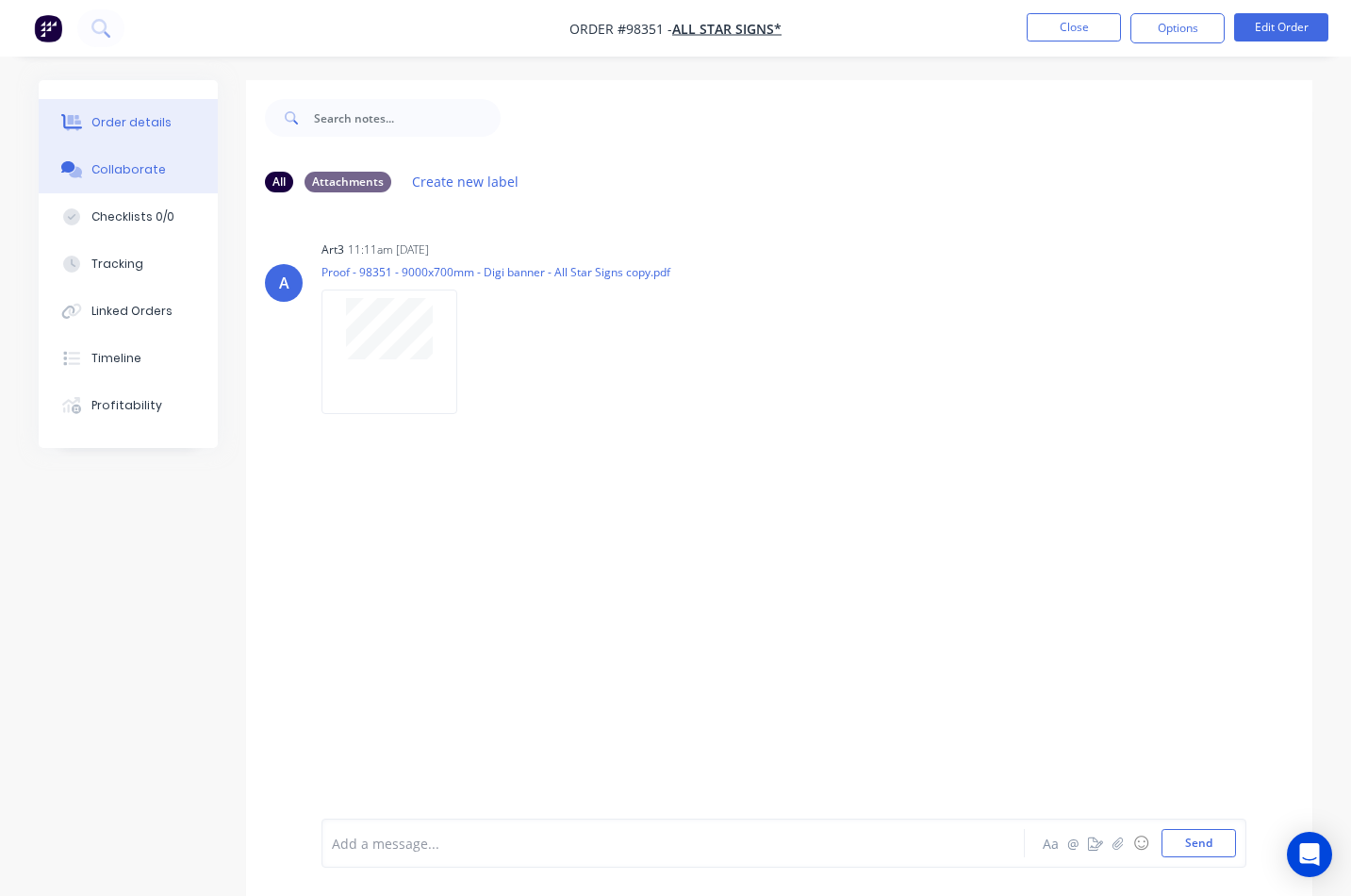
click at [148, 138] on button "Order details" at bounding box center [128, 122] width 180 height 47
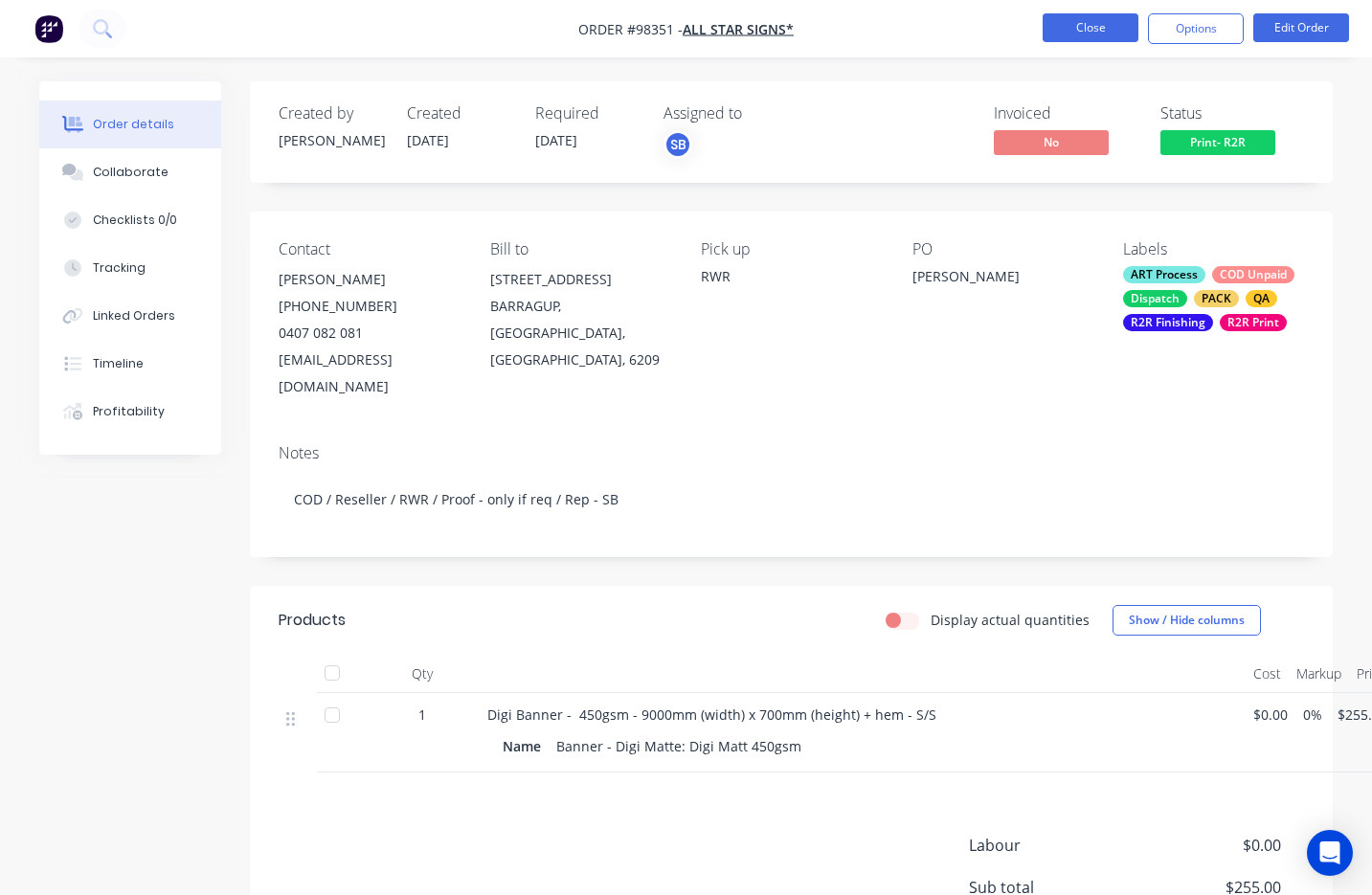
click at [1086, 29] on button "Close" at bounding box center [1090, 27] width 96 height 28
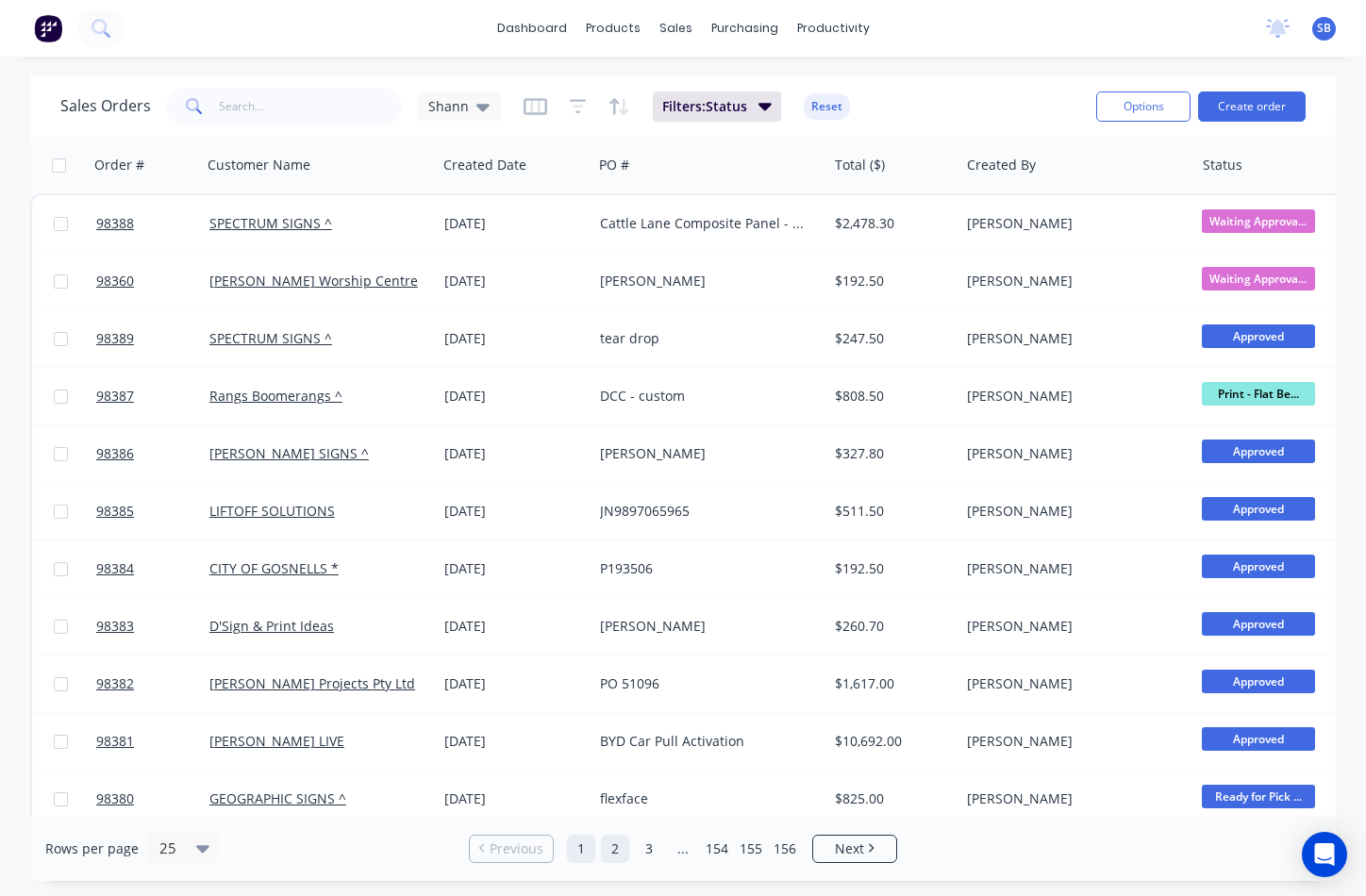
click at [611, 851] on link "2" at bounding box center [614, 848] width 28 height 28
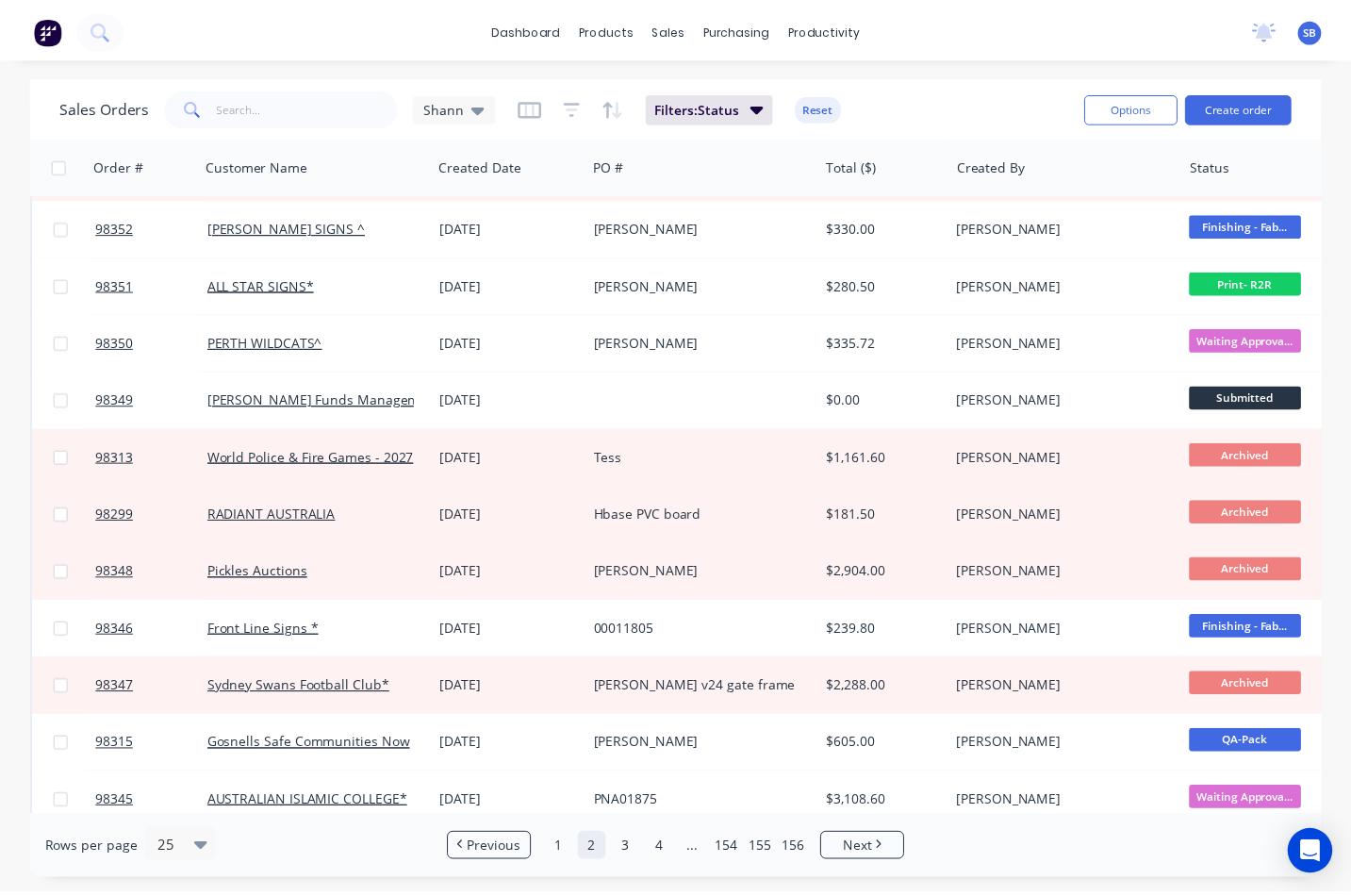
scroll to position [825, 0]
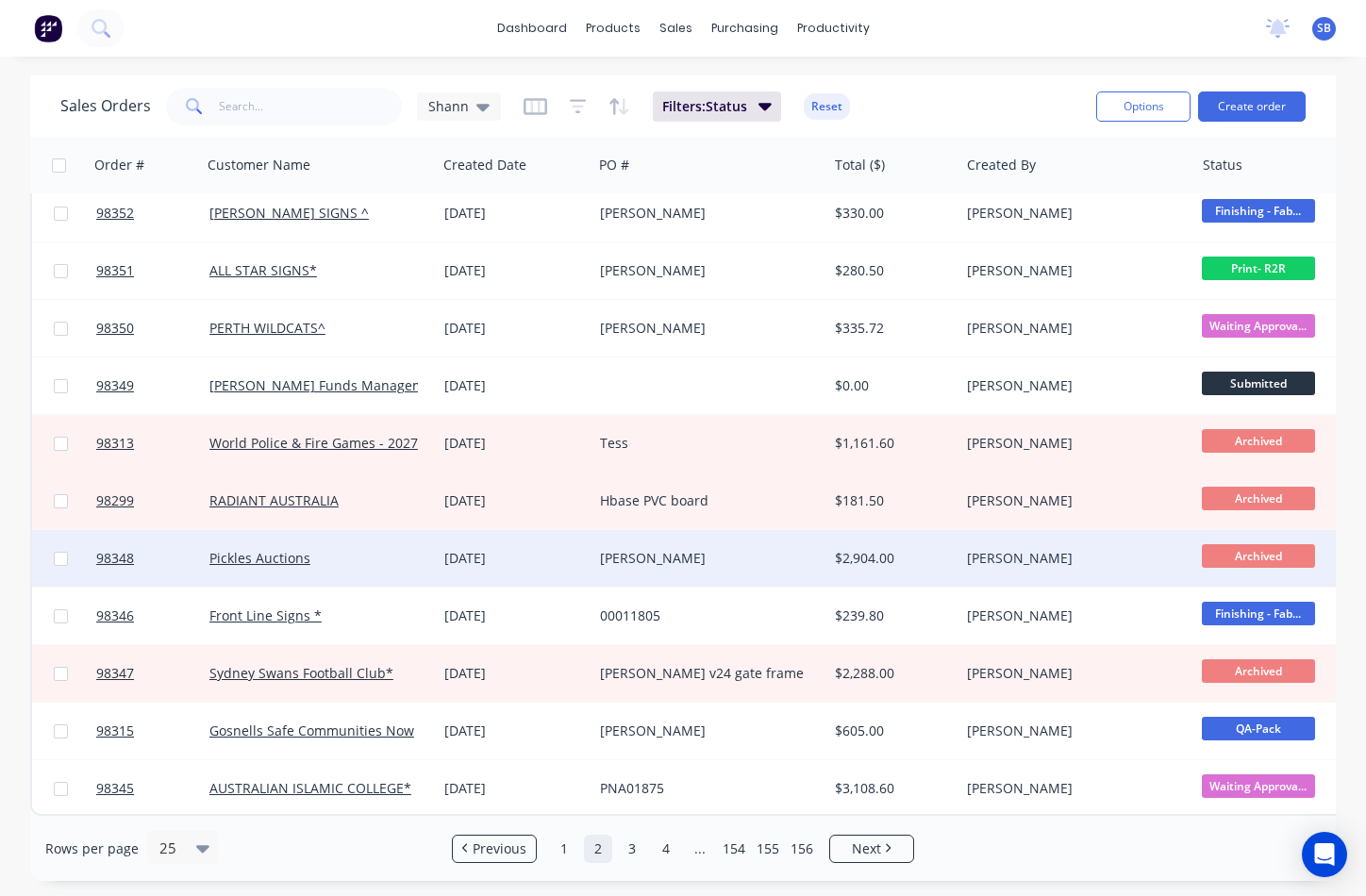
click at [697, 554] on div "[PERSON_NAME]" at bounding box center [704, 558] width 208 height 19
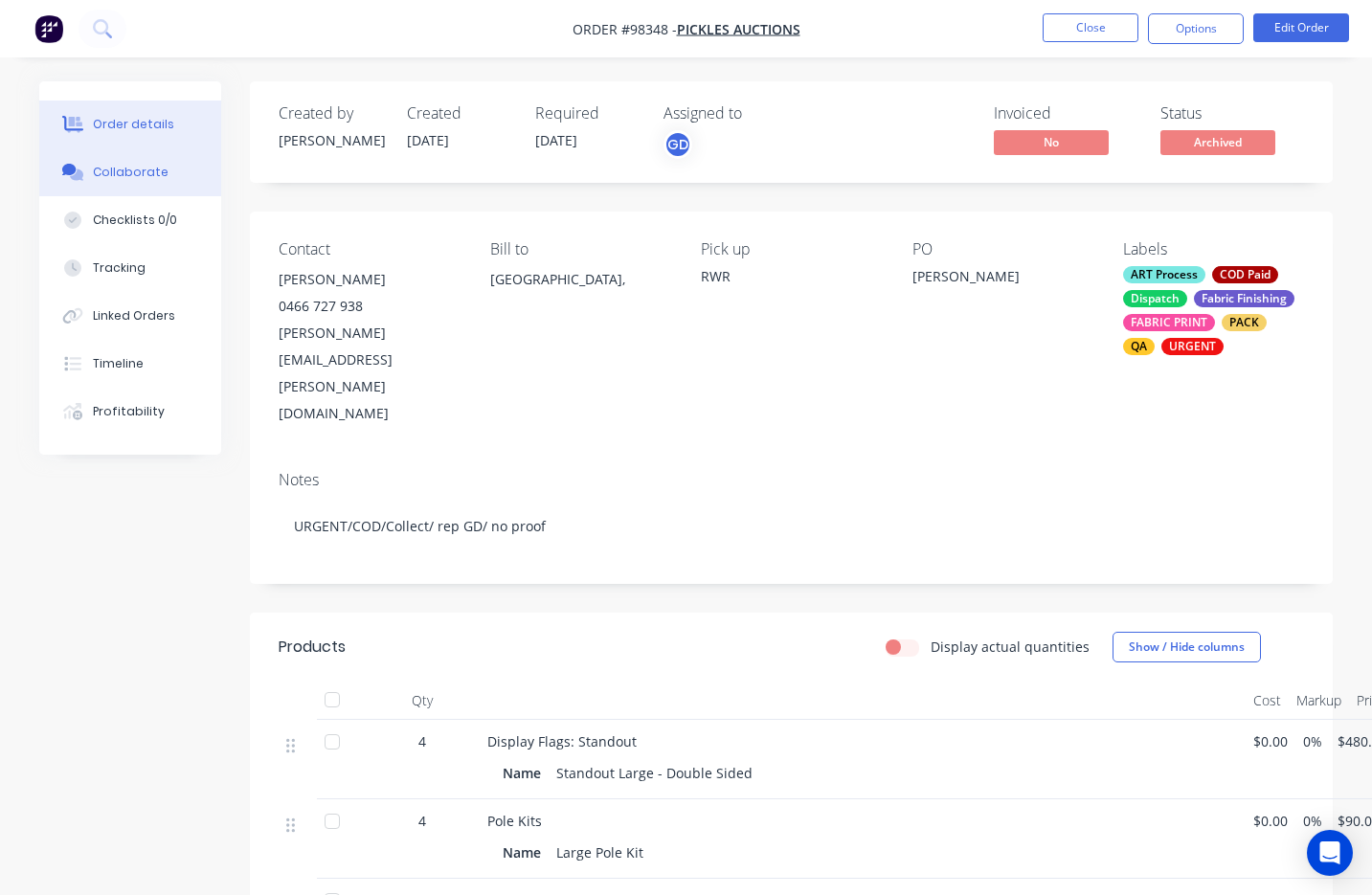
click at [149, 178] on div "Collaborate" at bounding box center [131, 173] width 76 height 18
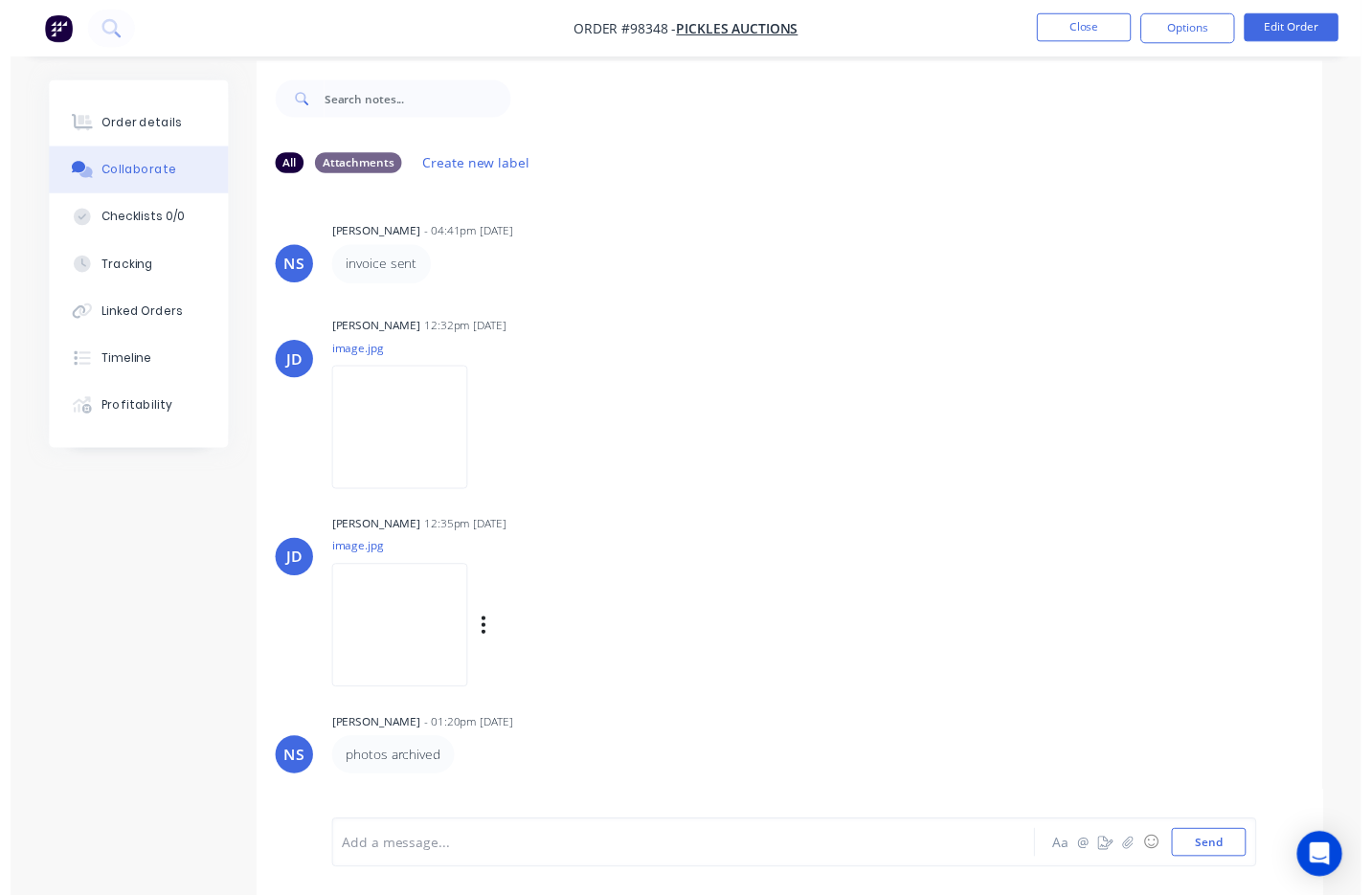
scroll to position [28, 0]
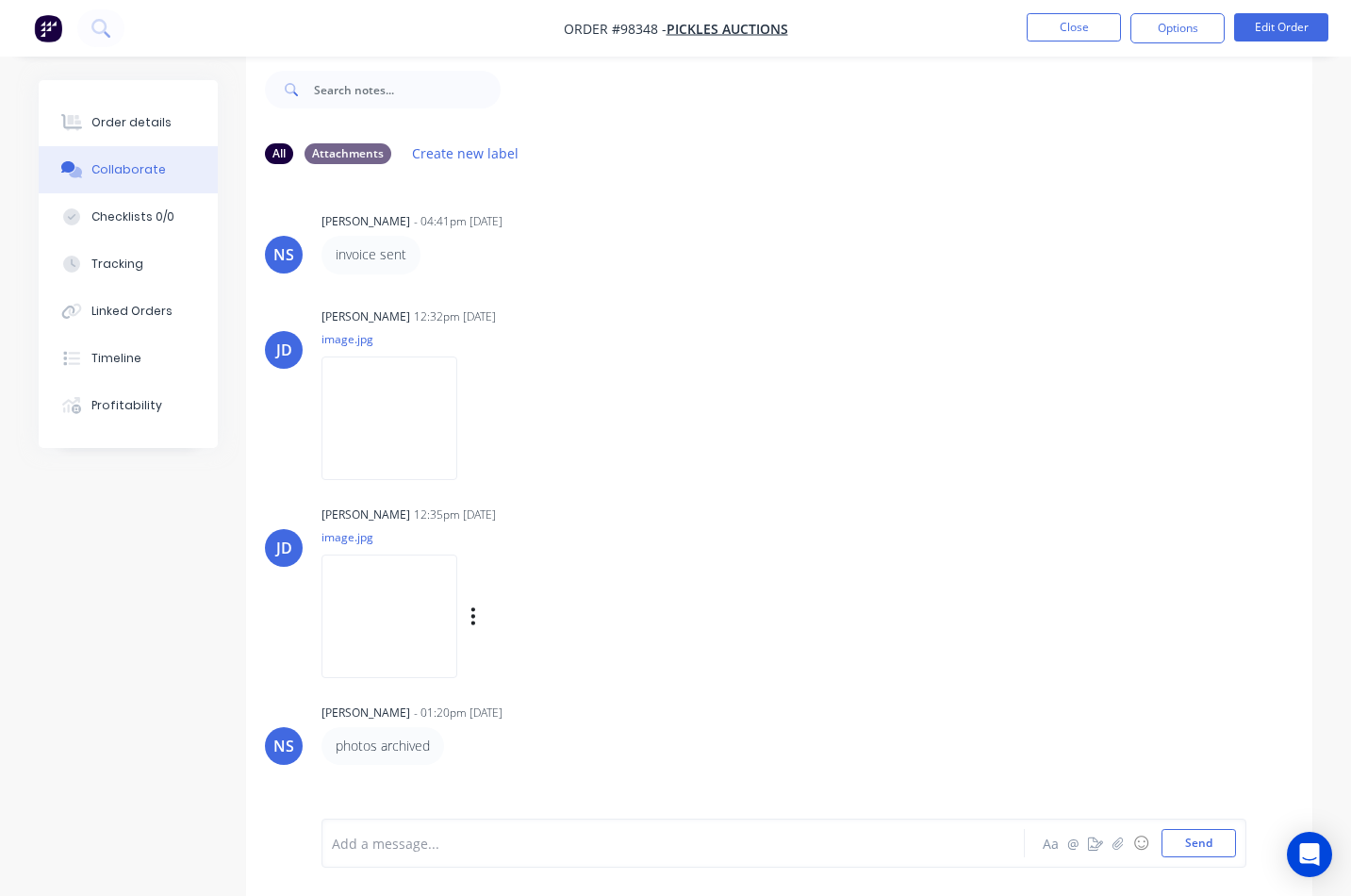
click at [431, 600] on img at bounding box center [389, 616] width 135 height 124
click at [182, 131] on button "Order details" at bounding box center [128, 122] width 180 height 47
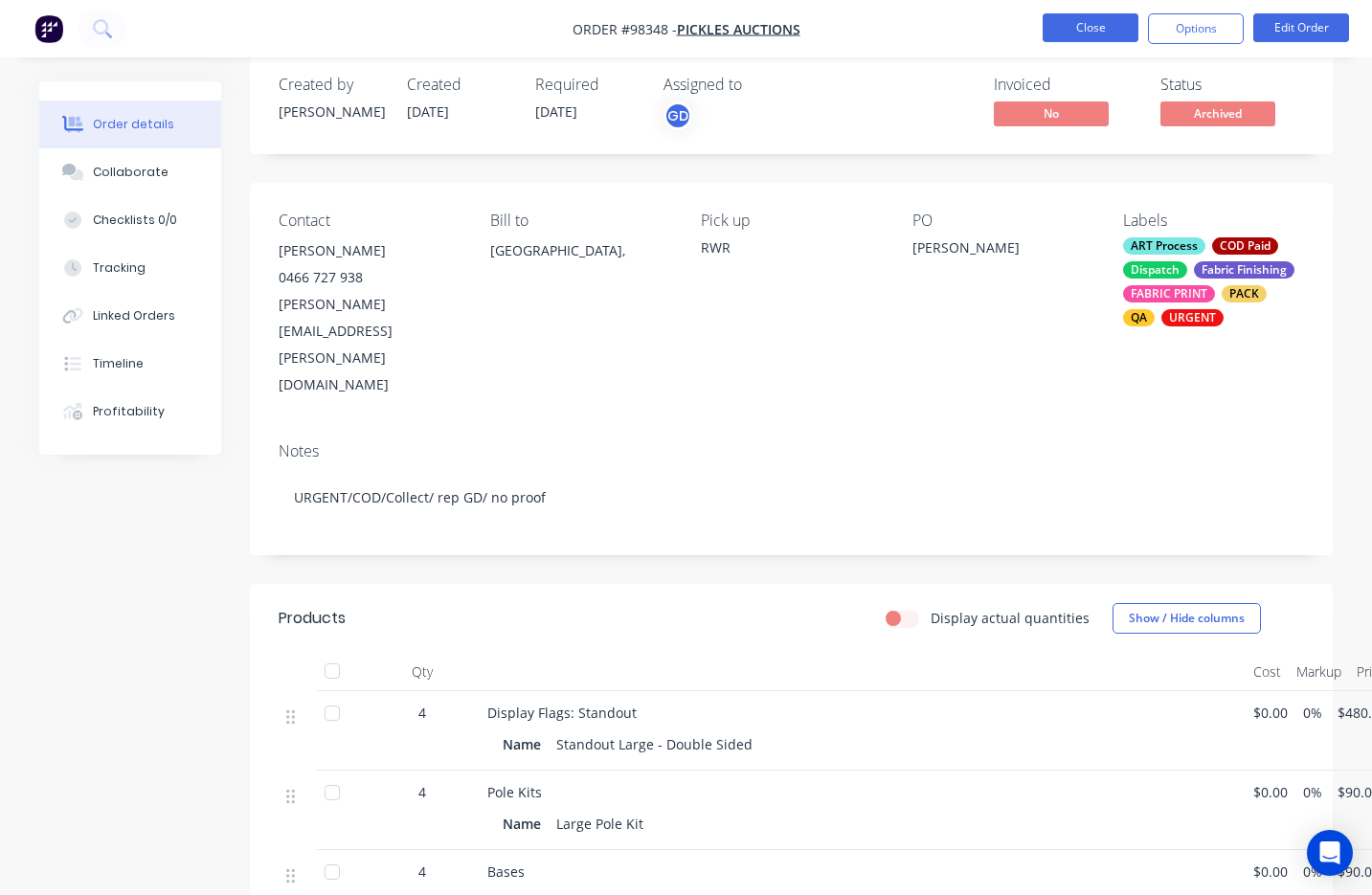
click at [1051, 35] on button "Close" at bounding box center [1090, 27] width 96 height 28
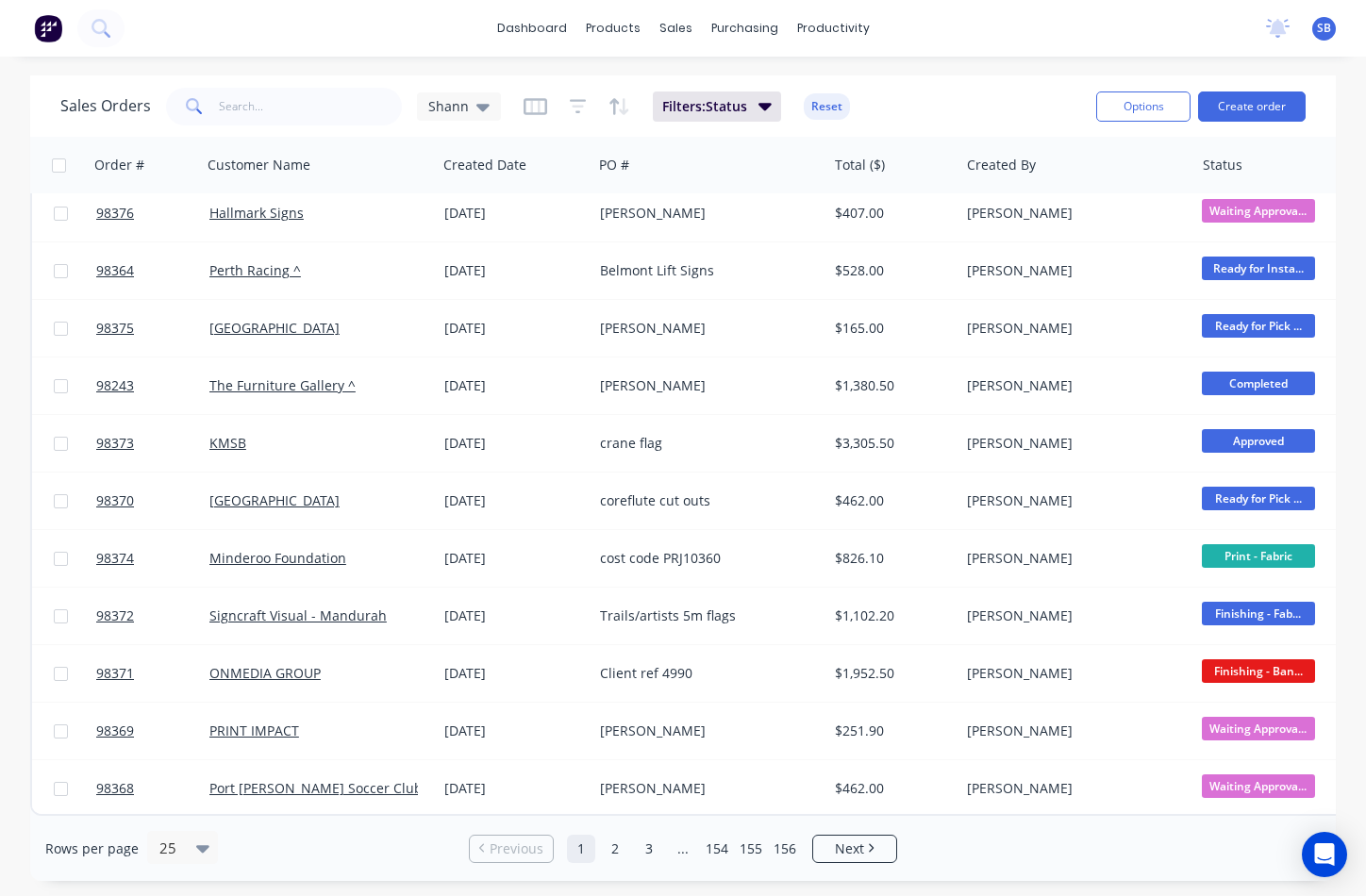
scroll to position [825, 0]
click at [653, 854] on link "3" at bounding box center [648, 848] width 28 height 28
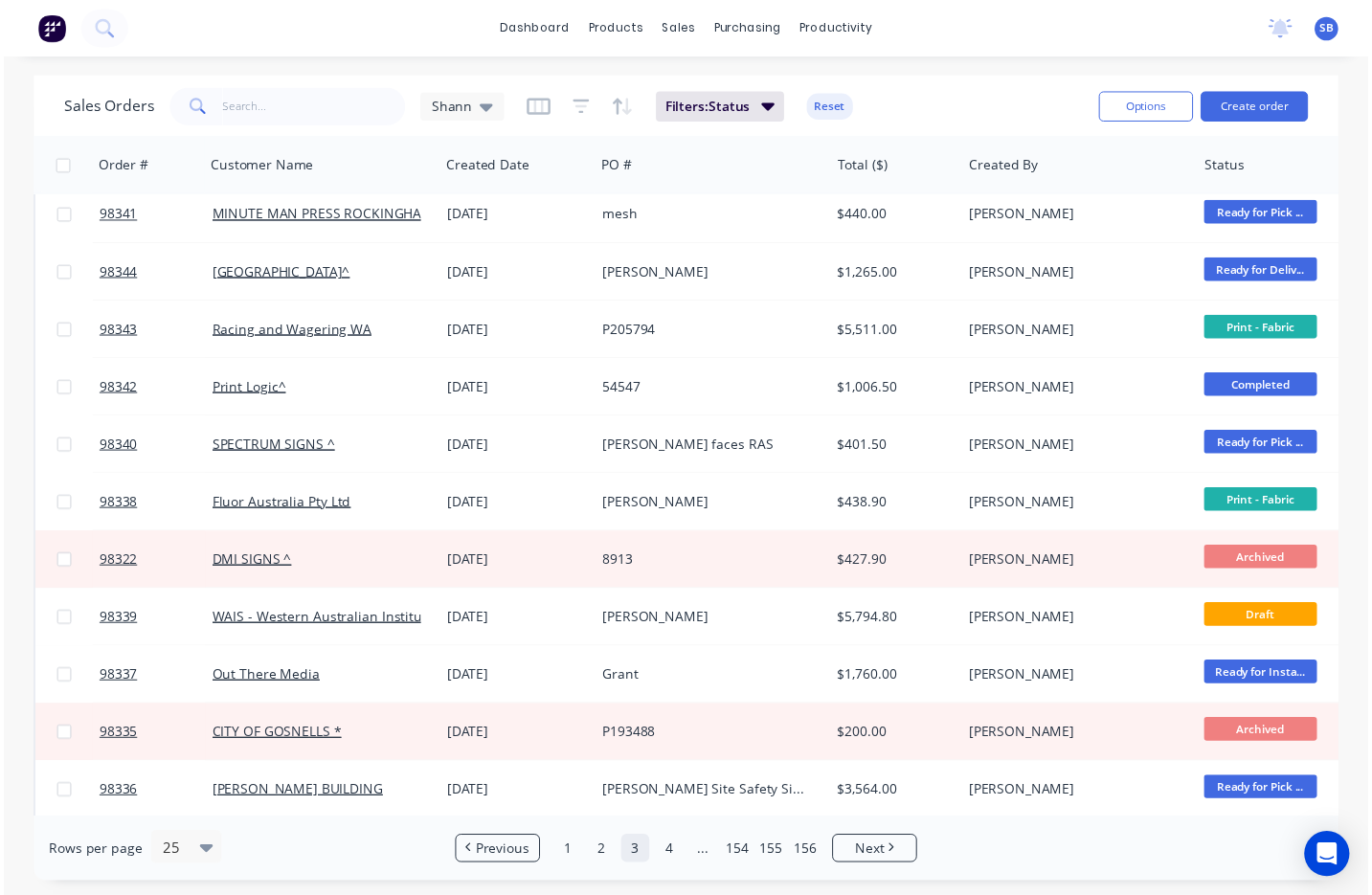
scroll to position [0, 0]
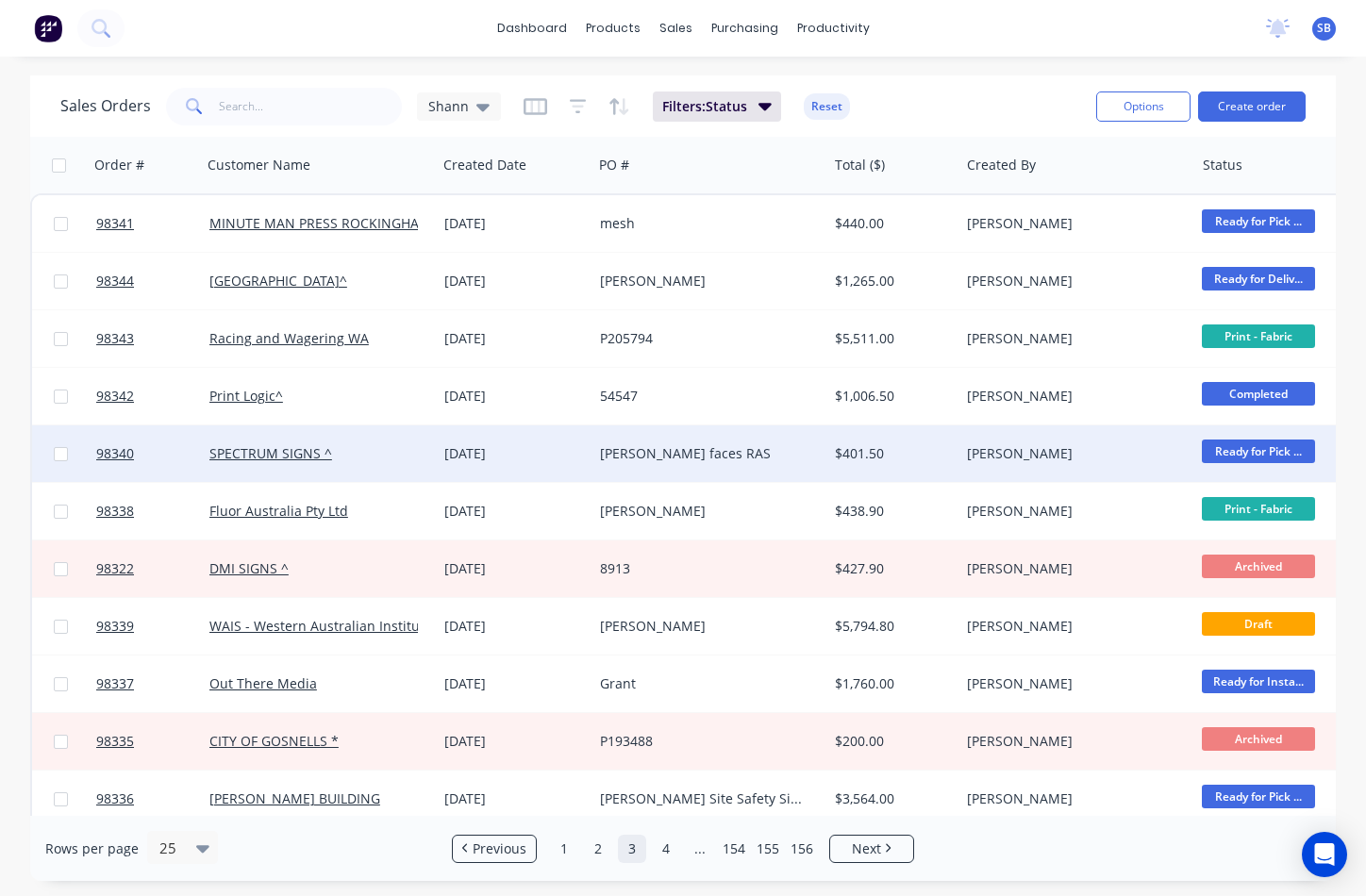
click at [768, 464] on div "[PERSON_NAME] faces RAS" at bounding box center [710, 453] width 234 height 57
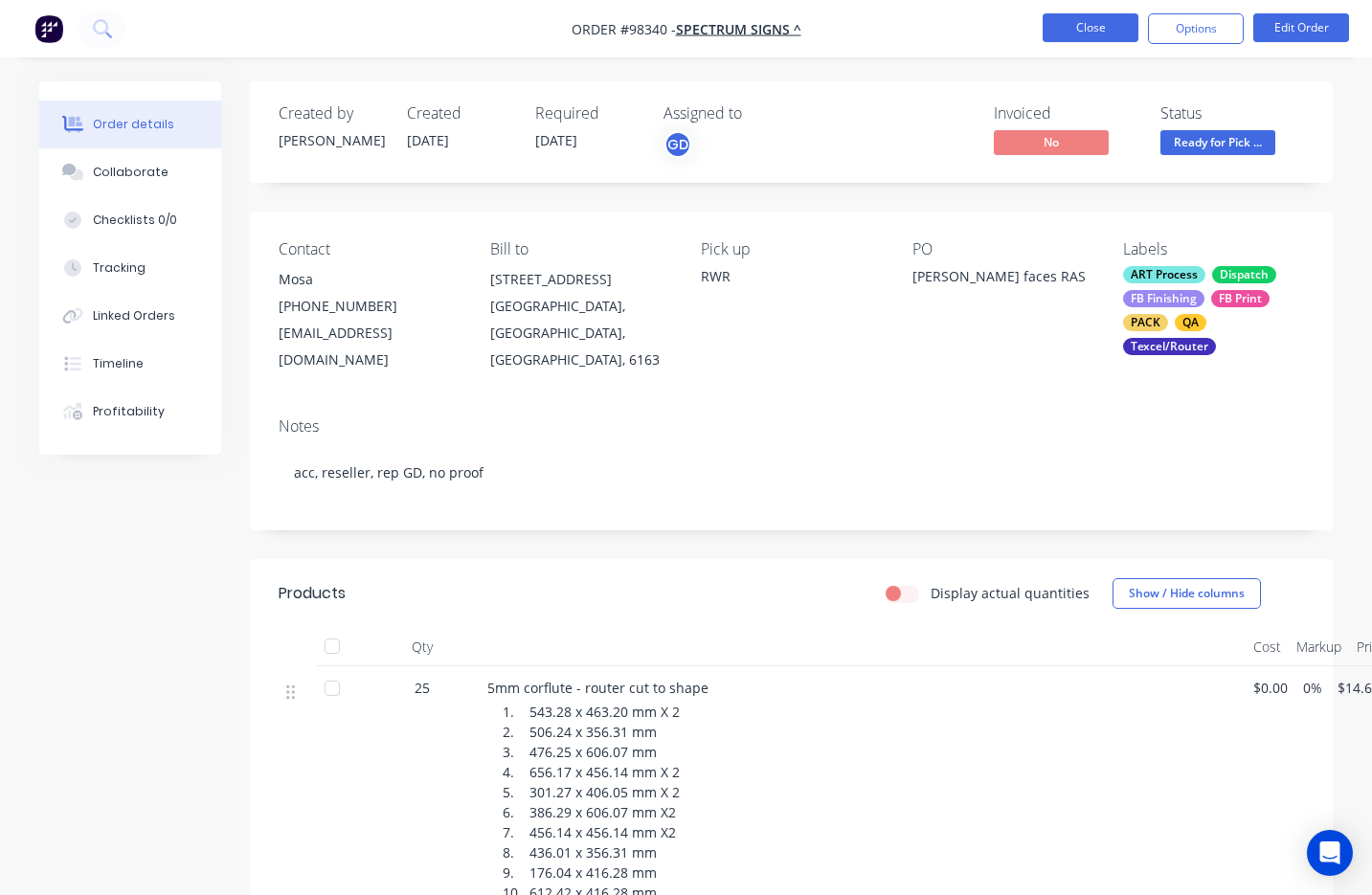
click at [1090, 25] on button "Close" at bounding box center [1090, 27] width 96 height 28
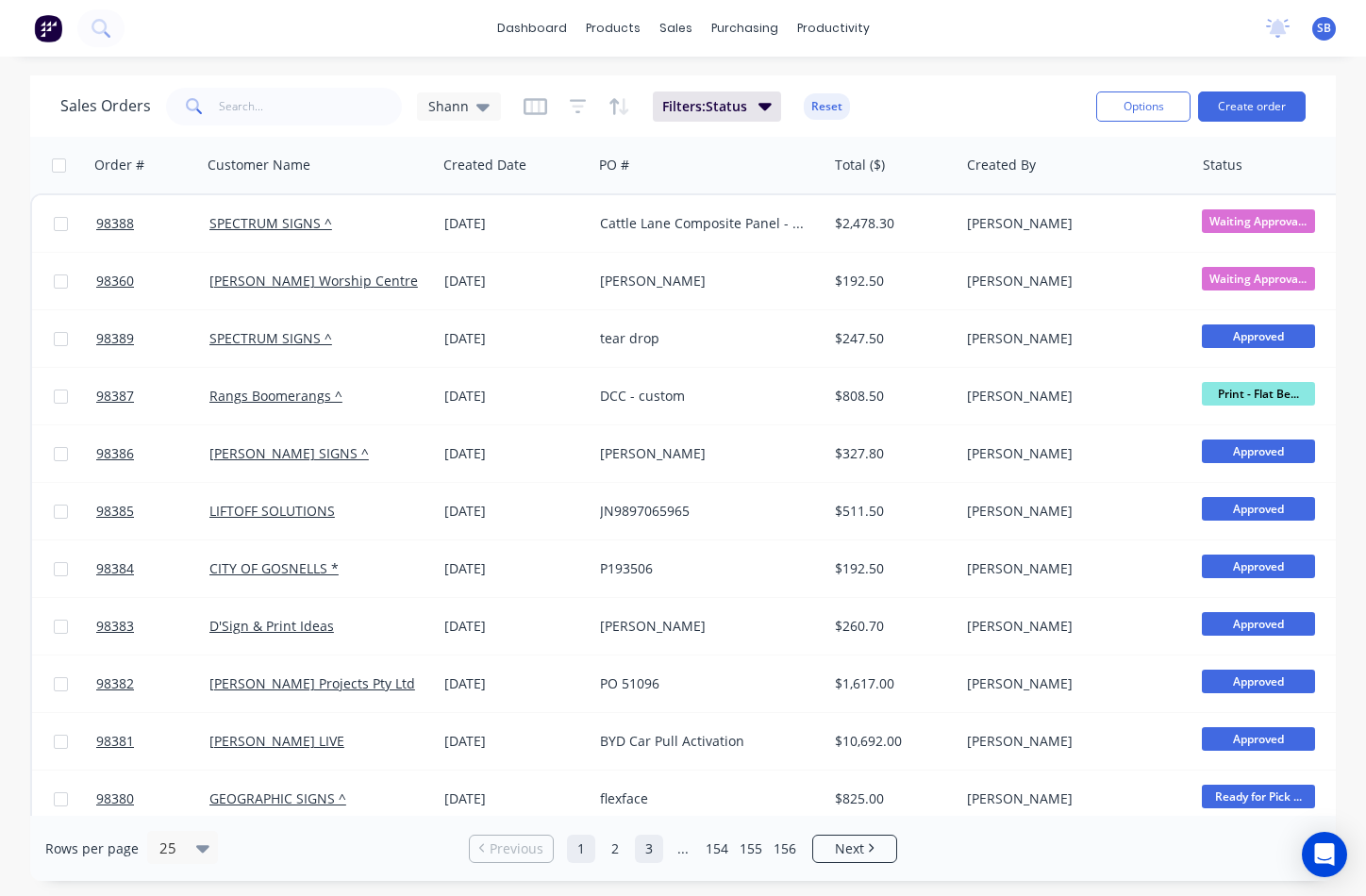
click at [646, 844] on link "3" at bounding box center [648, 848] width 28 height 28
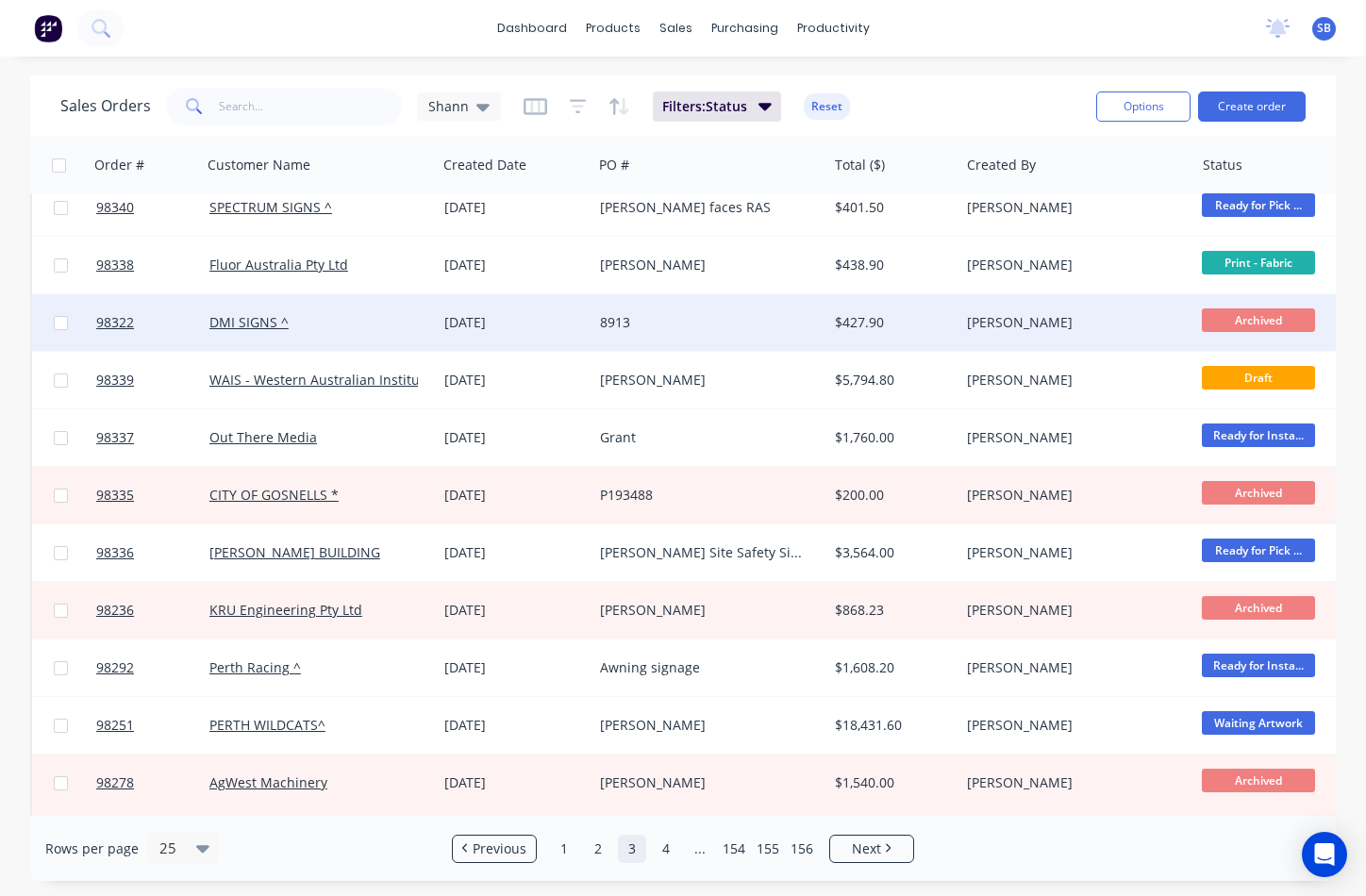
scroll to position [254, 0]
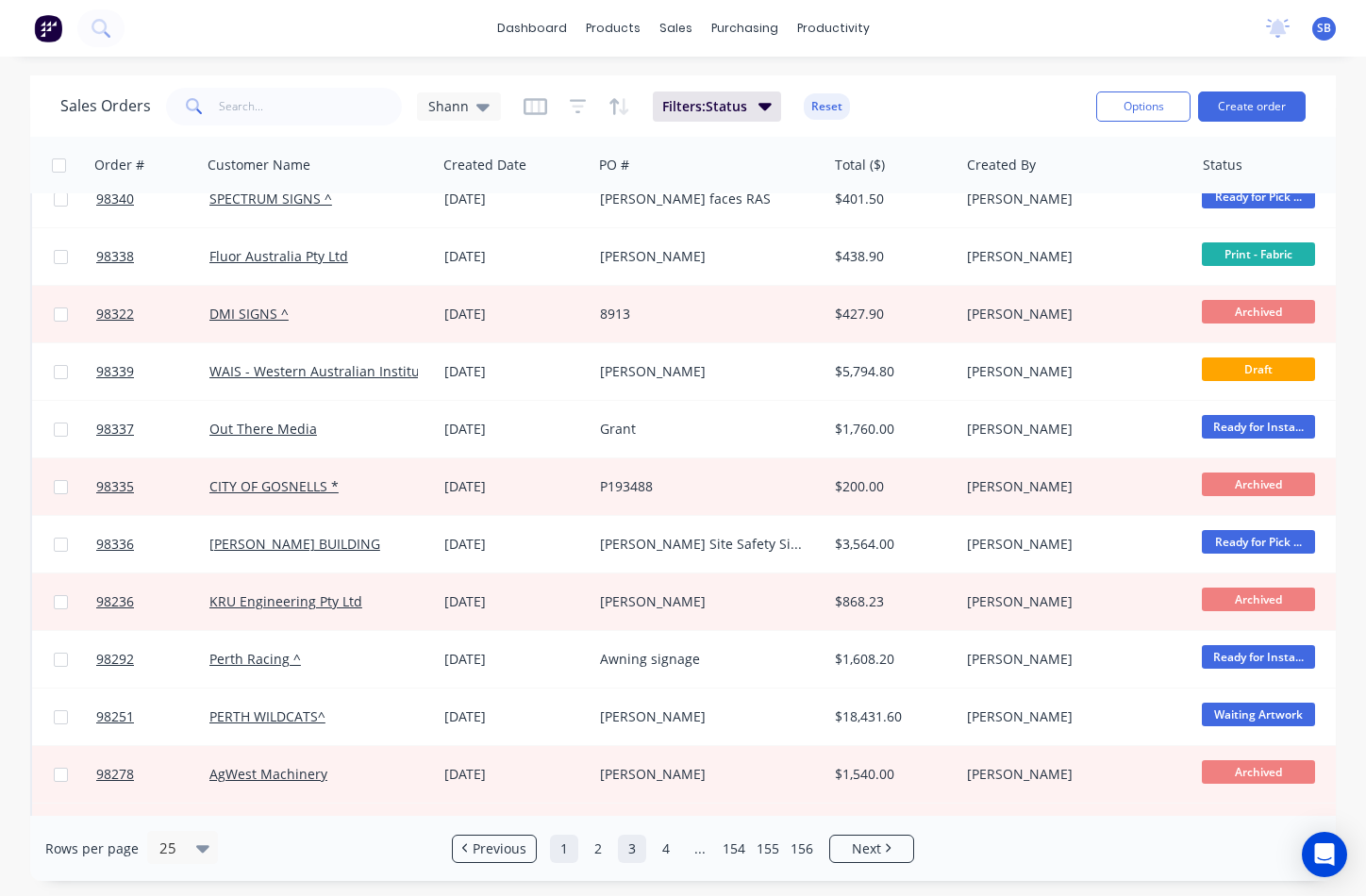
click at [571, 850] on link "1" at bounding box center [563, 848] width 28 height 28
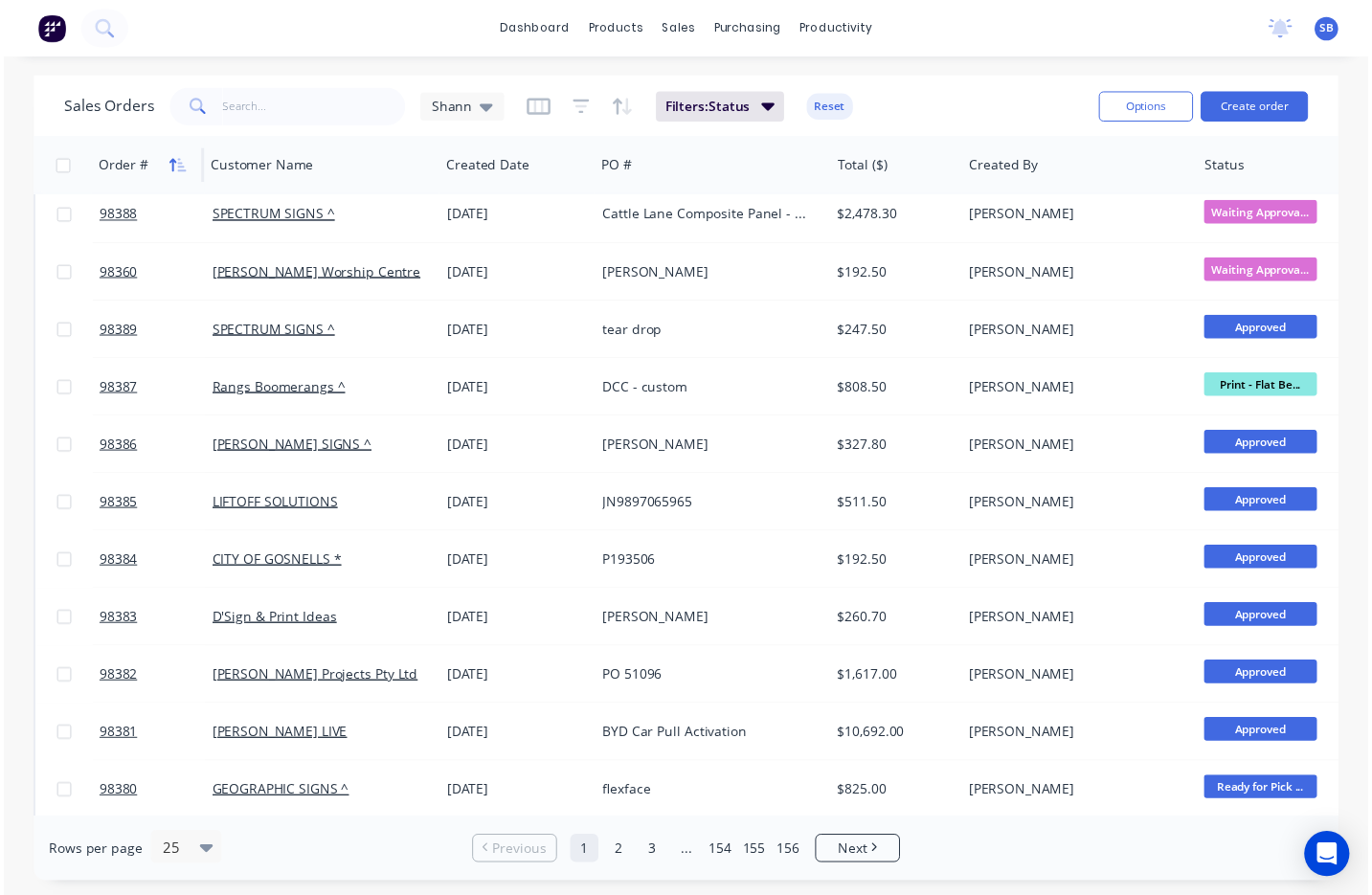
scroll to position [0, 0]
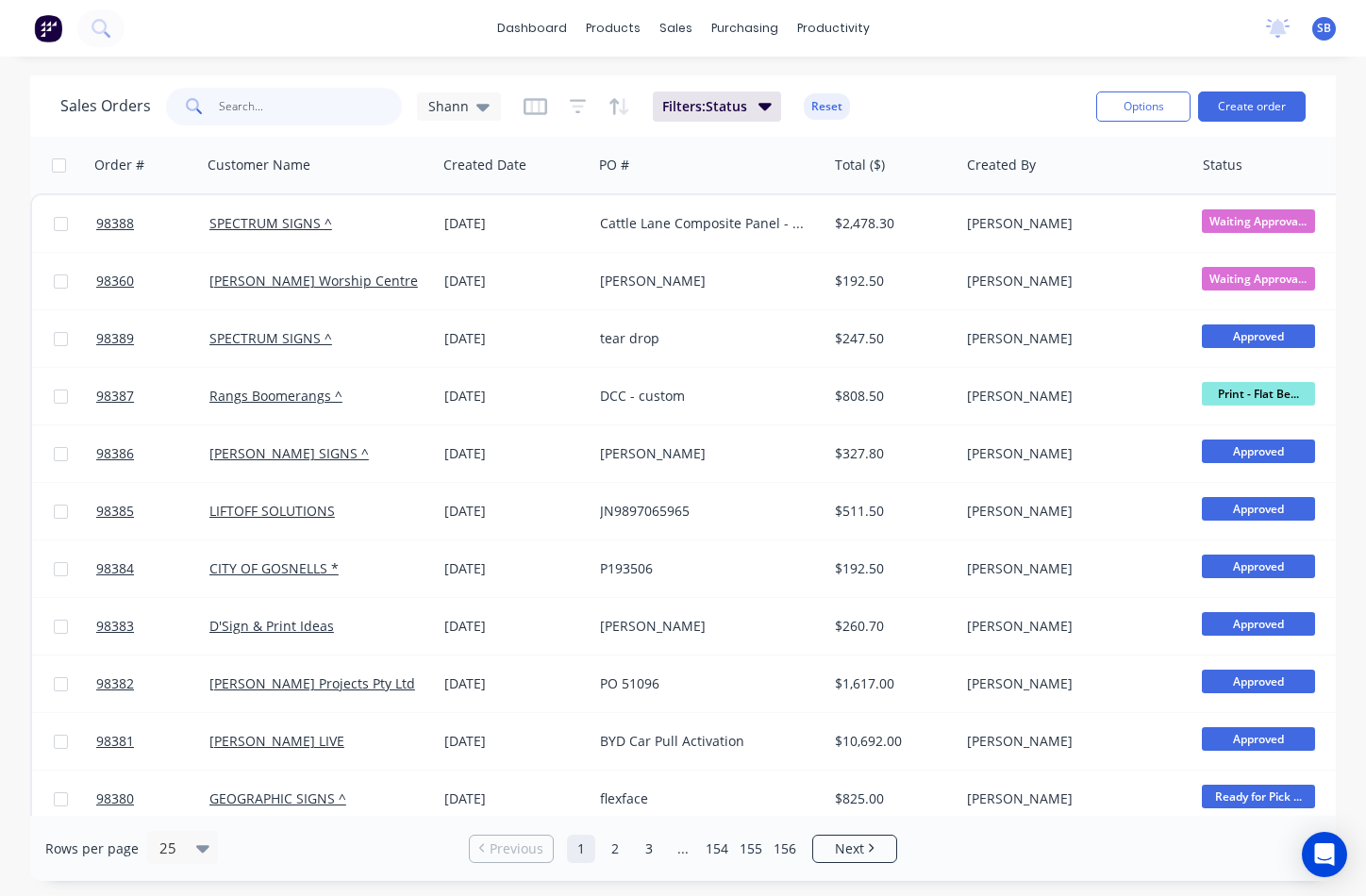
click at [322, 110] on input "text" at bounding box center [310, 106] width 183 height 37
type input "rph"
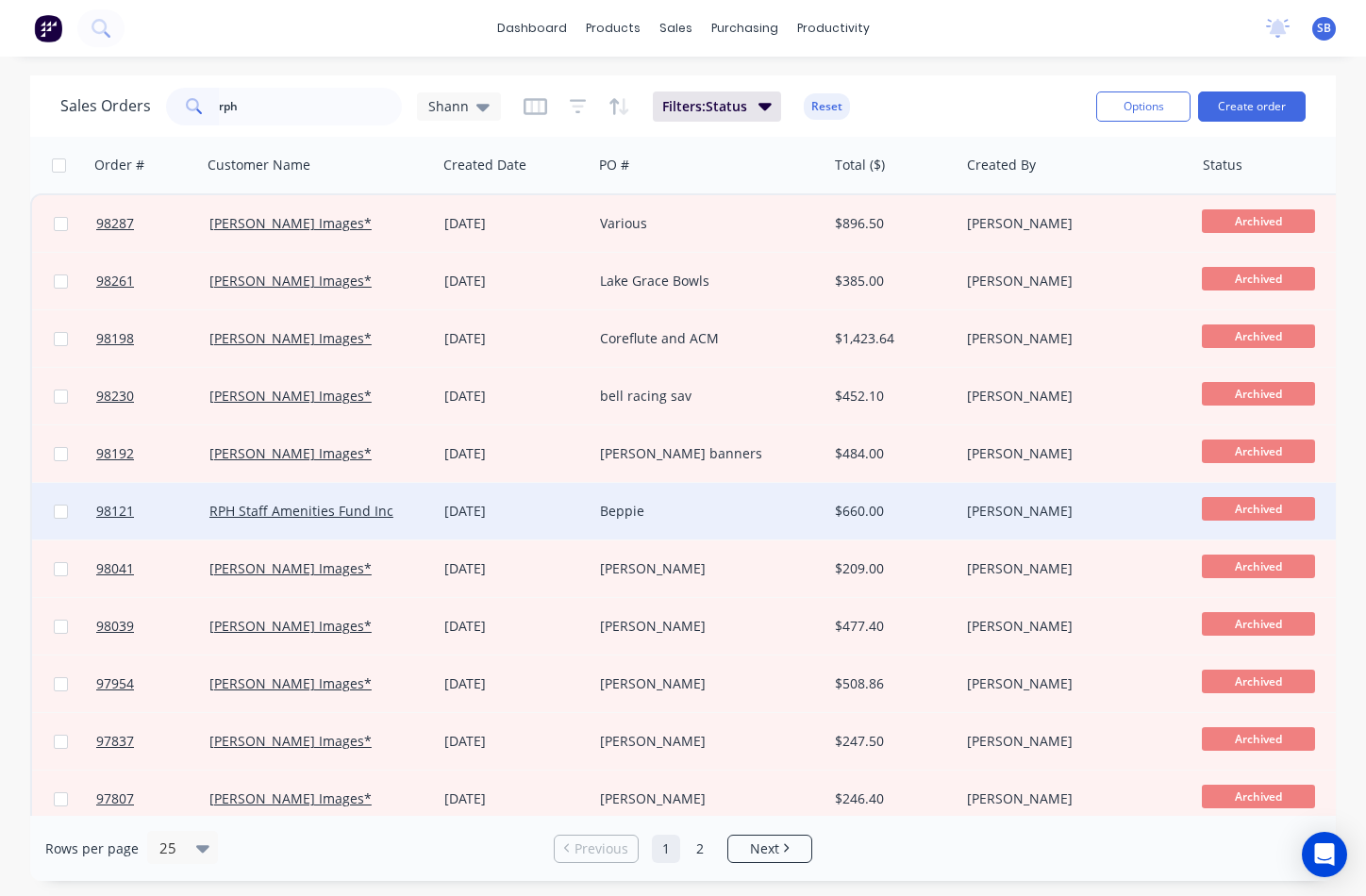
click at [675, 514] on div "Beppie" at bounding box center [704, 511] width 208 height 19
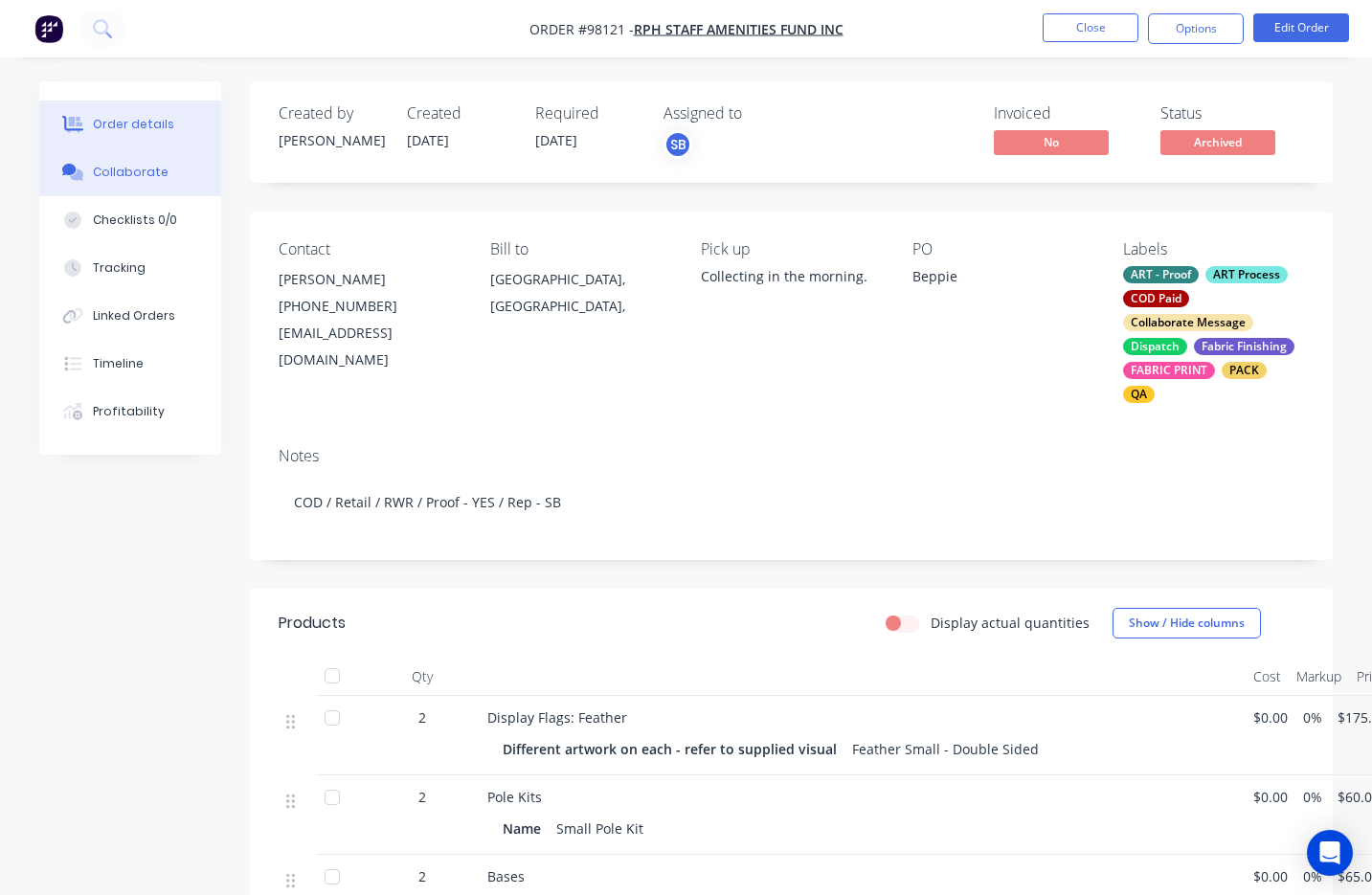
click at [127, 180] on div "Collaborate" at bounding box center [131, 173] width 76 height 18
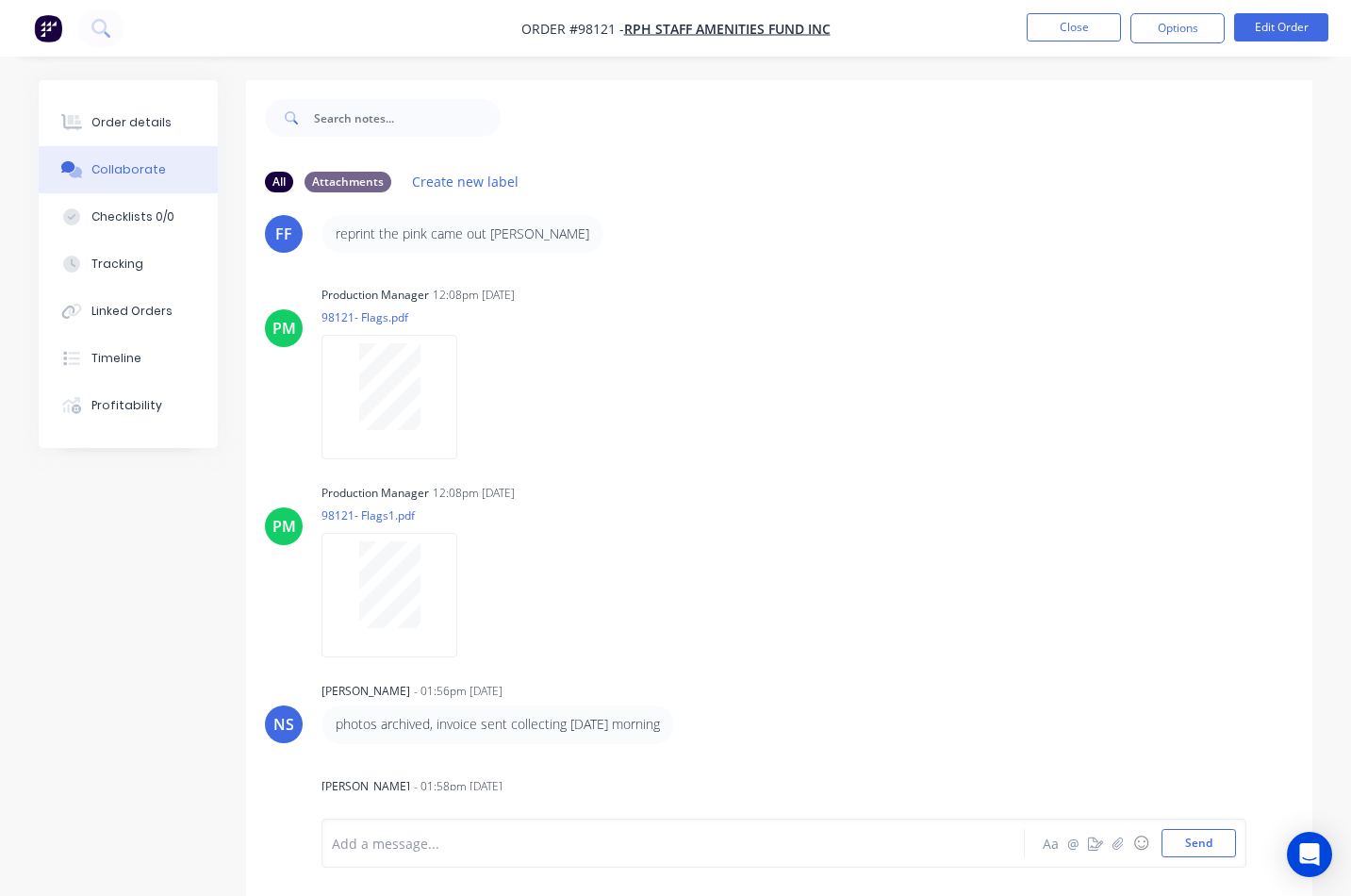
scroll to position [28, 0]
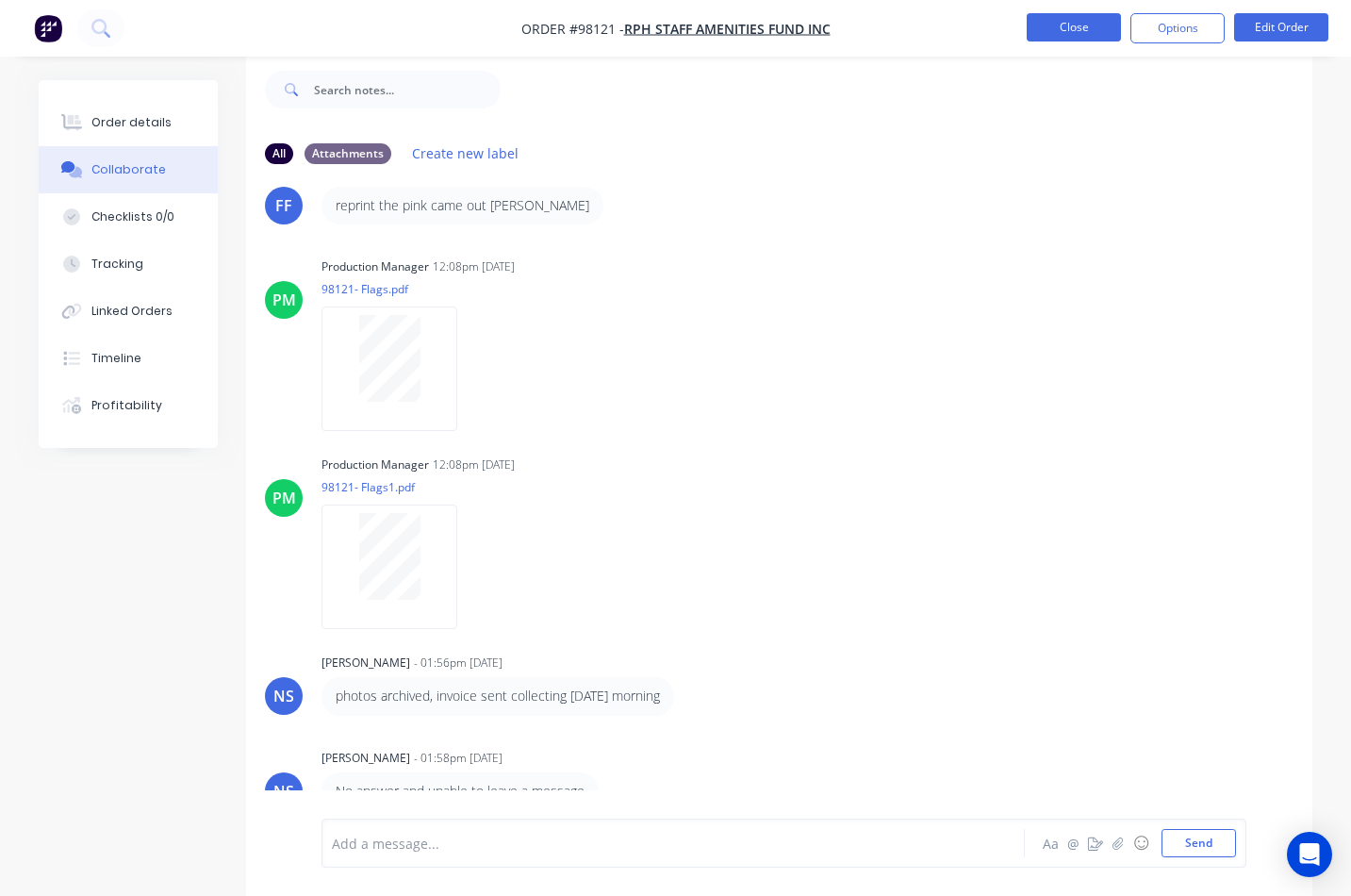
click at [1083, 32] on button "Close" at bounding box center [1074, 27] width 94 height 28
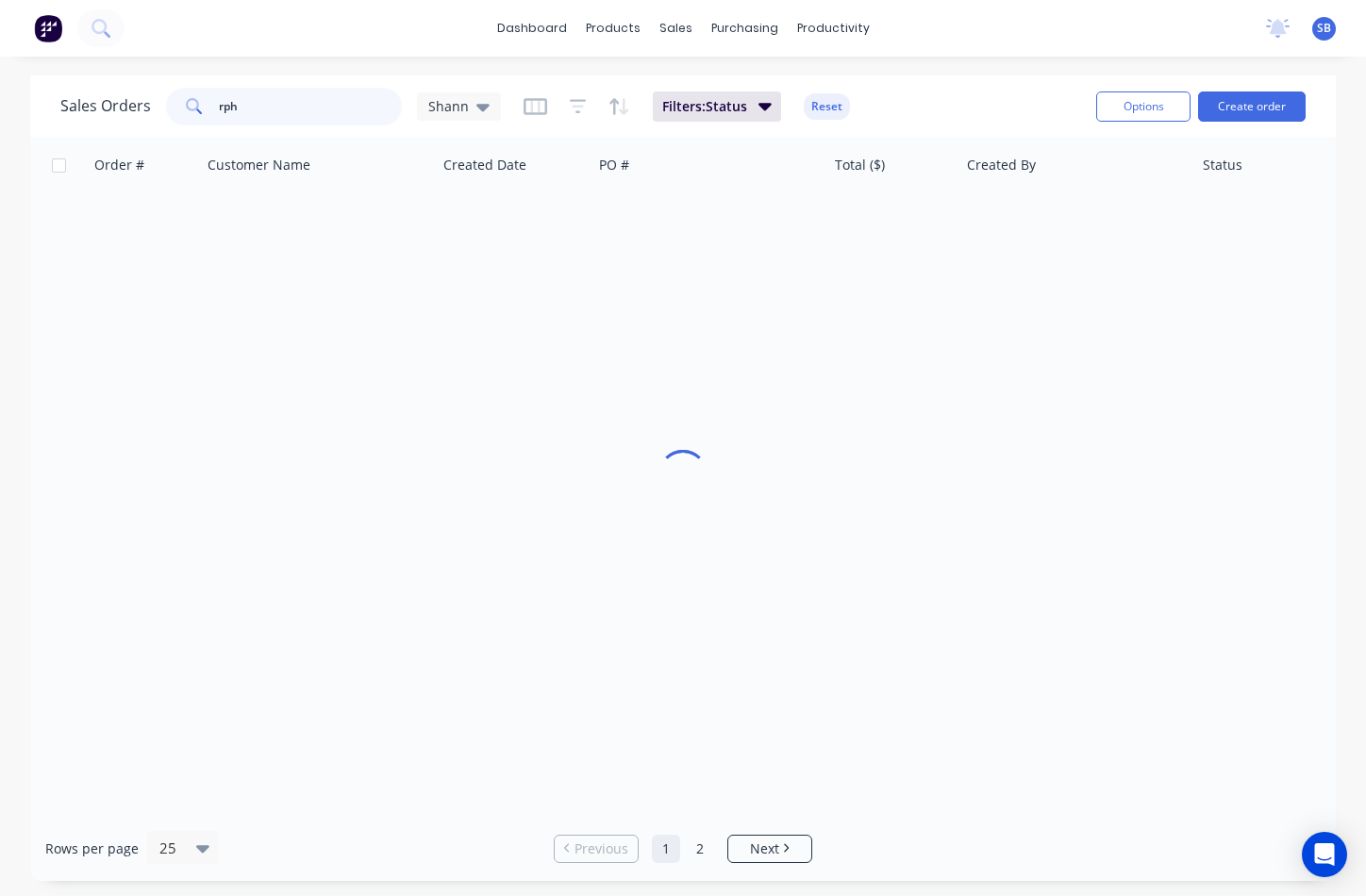
click at [299, 113] on input "rph" at bounding box center [310, 106] width 183 height 37
